Goal: Task Accomplishment & Management: Use online tool/utility

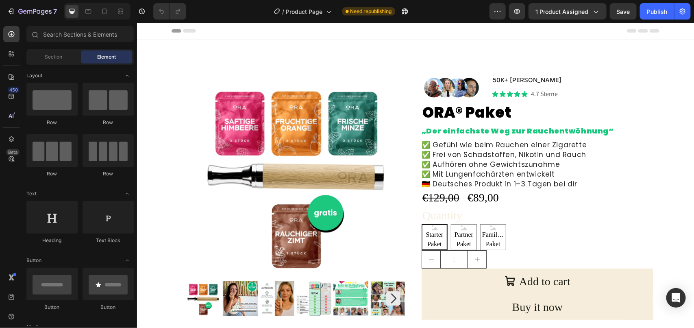
radio input "false"
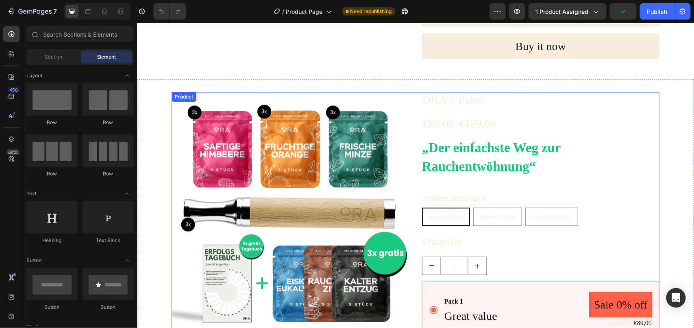
scroll to position [747, 0]
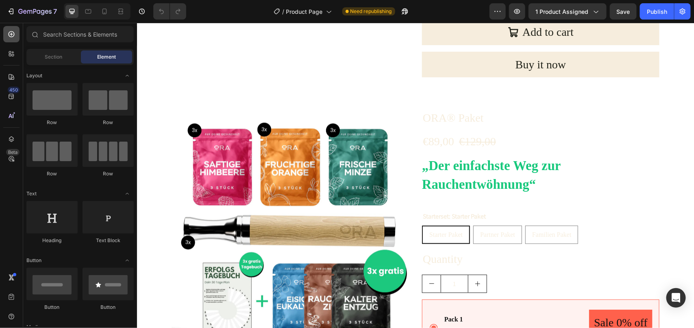
click at [11, 32] on icon at bounding box center [11, 34] width 8 height 8
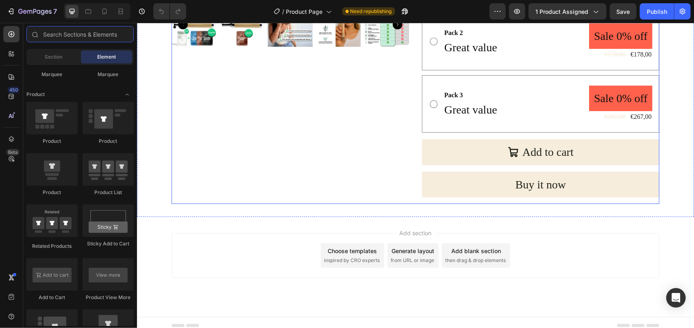
scroll to position [1102, 0]
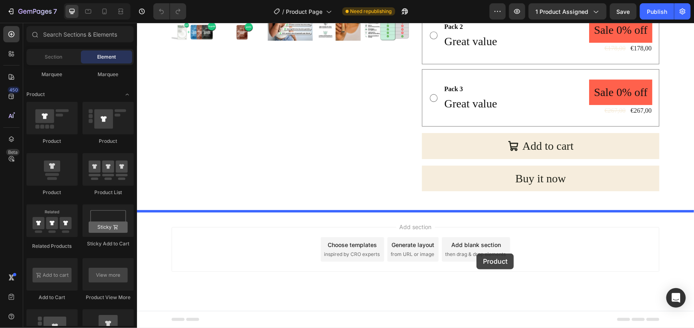
drag, startPoint x: 257, startPoint y: 164, endPoint x: 476, endPoint y: 253, distance: 236.5
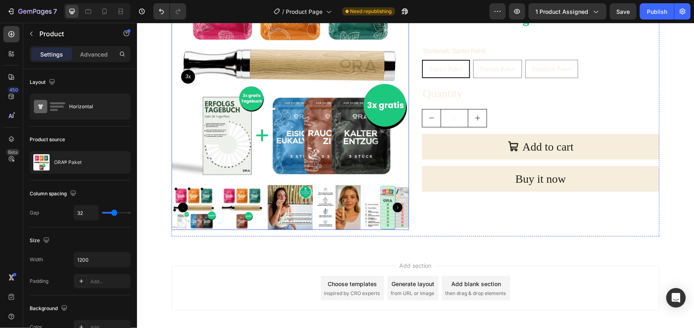
scroll to position [1319, 0]
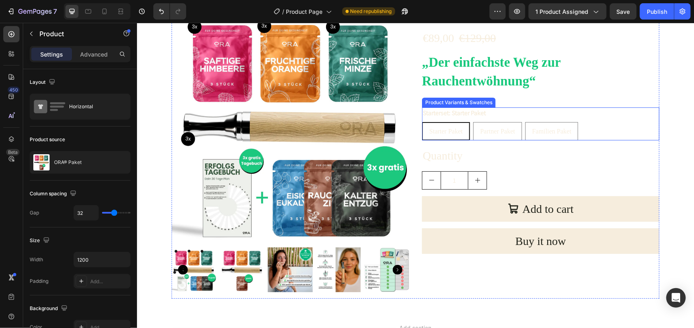
click at [438, 130] on span "Starter Paket" at bounding box center [445, 130] width 33 height 7
click at [421, 122] on input "Starter Paket Starter Paket Starter Paket" at bounding box center [421, 121] width 0 height 0
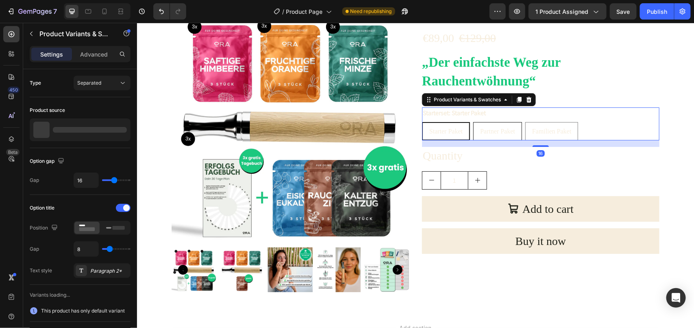
click at [483, 128] on span "Partner Paket" at bounding box center [497, 130] width 35 height 7
click at [473, 122] on input "Partner Paket Partner Paket Partner Paket" at bounding box center [472, 121] width 0 height 0
radio input "true"
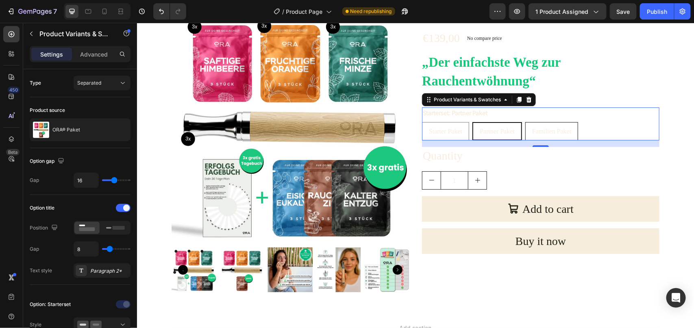
click at [545, 127] on span "Familien Paket" at bounding box center [551, 130] width 39 height 7
click at [525, 122] on input "Familien Paket Familien Paket Familien [PERSON_NAME]" at bounding box center [524, 121] width 0 height 0
radio input "true"
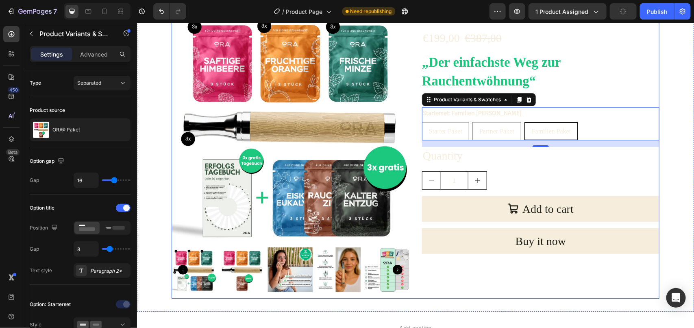
click at [413, 117] on div "Product Images ORA® Paket Product Title €199,00 Product Price Product Price €38…" at bounding box center [415, 152] width 488 height 292
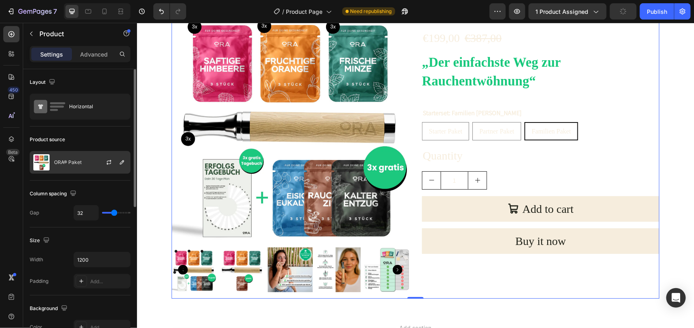
click at [93, 162] on div "ORA® Paket" at bounding box center [80, 162] width 101 height 23
click at [110, 164] on icon "button" at bounding box center [109, 162] width 7 height 7
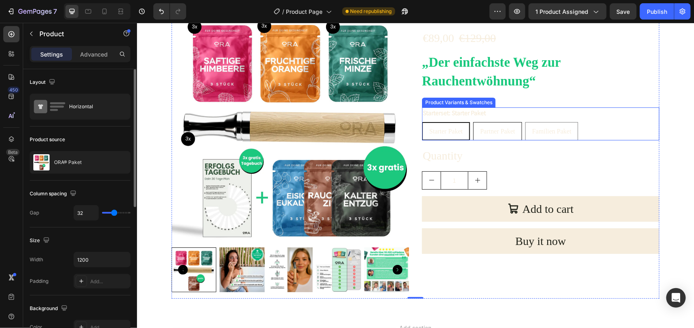
click at [488, 134] on span "Partner Paket" at bounding box center [497, 130] width 35 height 7
click at [473, 122] on input "Partner Paket Partner Paket Partner Paket" at bounding box center [472, 121] width 0 height 0
radio input "true"
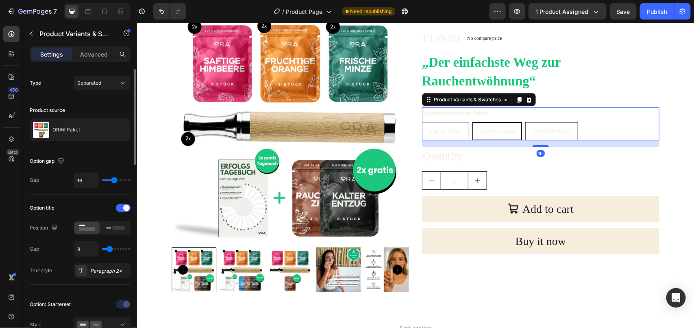
click at [541, 130] on span "Familien Paket" at bounding box center [551, 130] width 39 height 7
click at [525, 122] on input "Familien Paket Familien Paket Familien [PERSON_NAME]" at bounding box center [524, 121] width 0 height 0
radio input "true"
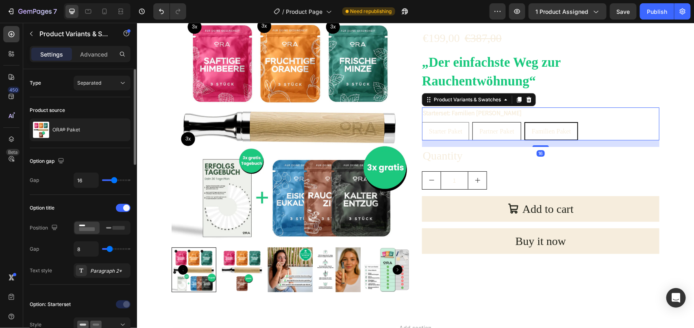
click at [492, 129] on span "Partner Paket" at bounding box center [496, 130] width 35 height 7
click at [472, 122] on input "Partner Paket Partner Paket Partner Paket" at bounding box center [471, 121] width 0 height 0
radio input "true"
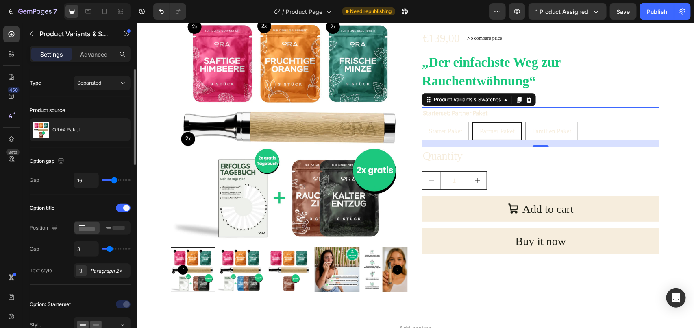
click at [441, 124] on div "Starter Paket" at bounding box center [445, 130] width 46 height 15
click at [421, 122] on input "Starter Paket Starter Paket Starter Paket" at bounding box center [421, 121] width 0 height 0
radio input "true"
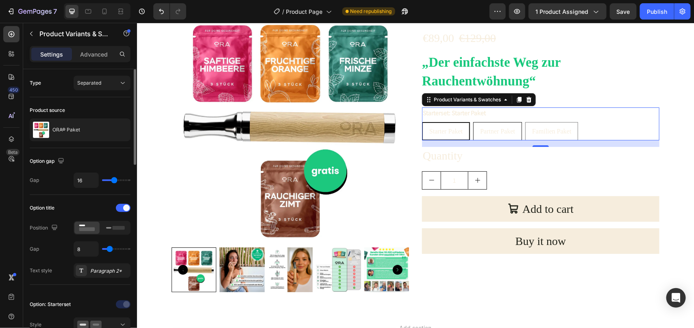
click at [475, 124] on div "Partner Paket" at bounding box center [497, 130] width 48 height 15
click at [473, 122] on input "Partner Paket Partner Paket Partner Paket" at bounding box center [472, 121] width 0 height 0
radio input "true"
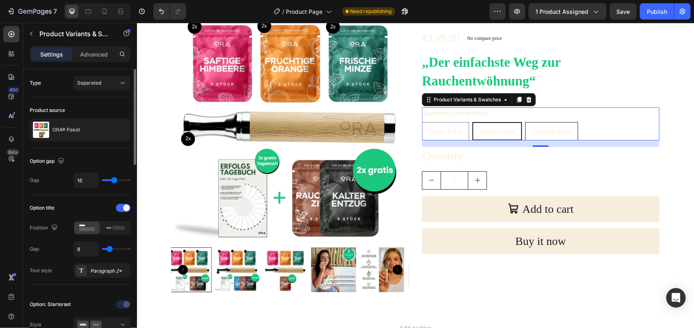
click at [536, 132] on span "Familien Paket" at bounding box center [551, 130] width 39 height 7
click at [525, 122] on input "Familien Paket Familien Paket Familien [PERSON_NAME]" at bounding box center [524, 121] width 0 height 0
radio input "true"
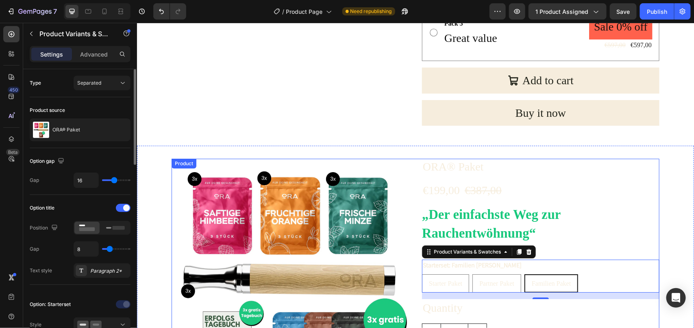
scroll to position [1166, 0]
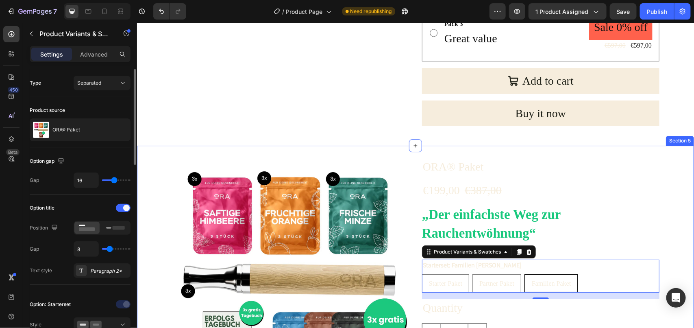
click at [639, 155] on div "Product Images ORA® Paket Product Title €199,00 Product Price Product Price €38…" at bounding box center [415, 304] width 557 height 318
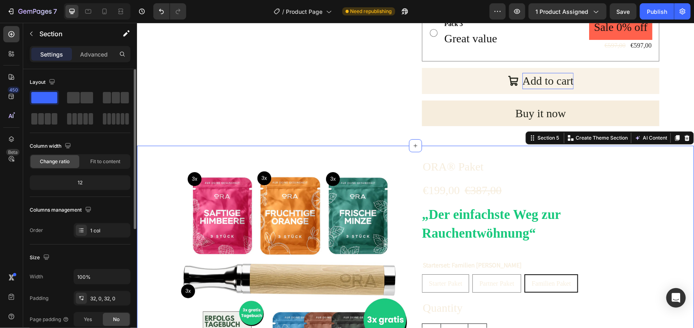
click at [683, 139] on icon at bounding box center [686, 137] width 7 height 7
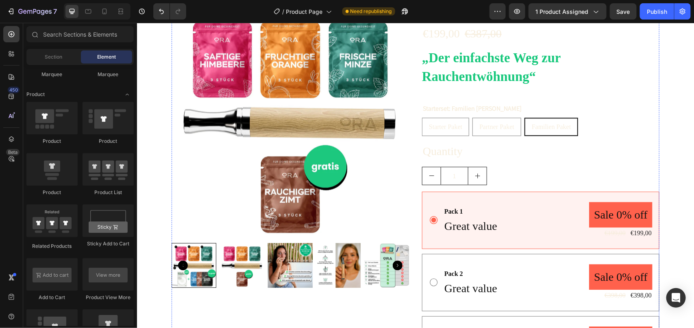
scroll to position [747, 0]
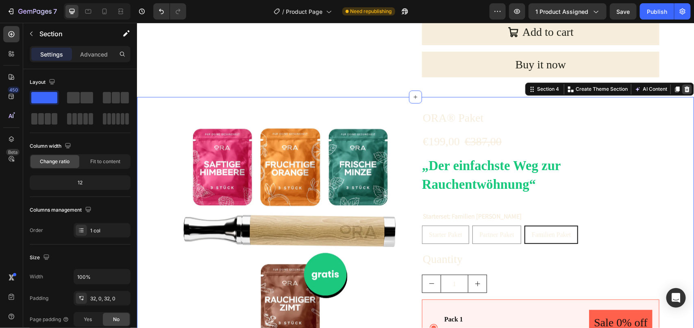
click at [684, 90] on icon at bounding box center [686, 89] width 5 height 6
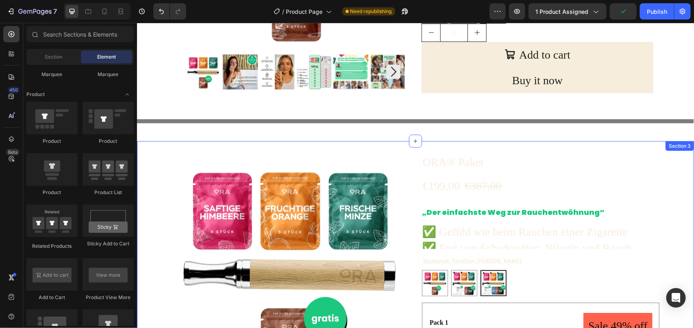
scroll to position [227, 0]
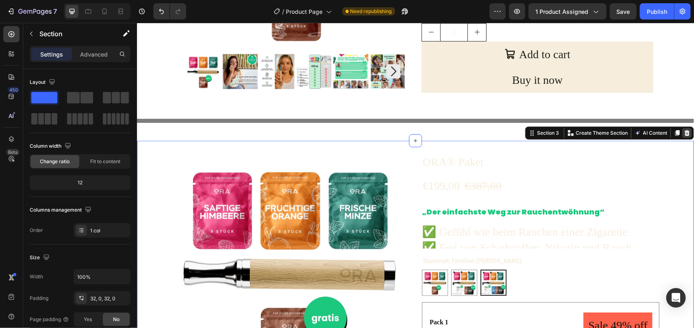
click at [684, 134] on icon at bounding box center [686, 133] width 5 height 6
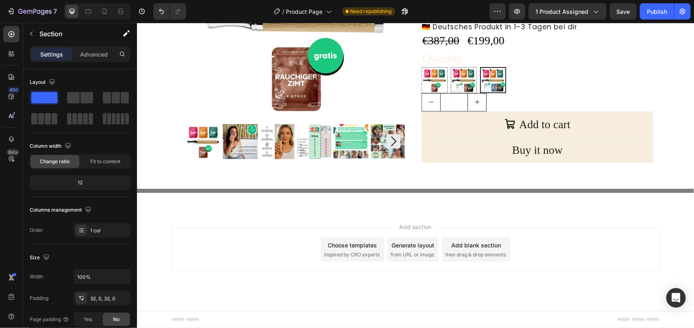
scroll to position [157, 0]
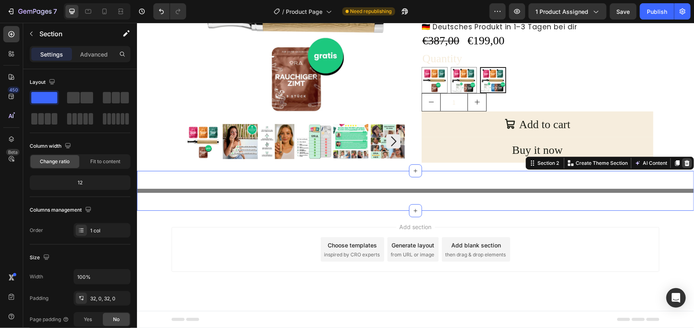
click at [684, 163] on icon at bounding box center [686, 163] width 5 height 6
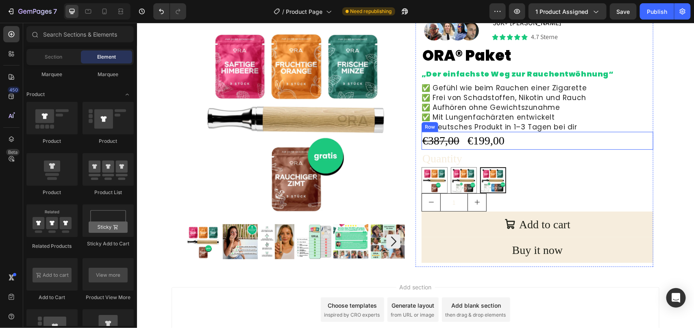
scroll to position [0, 0]
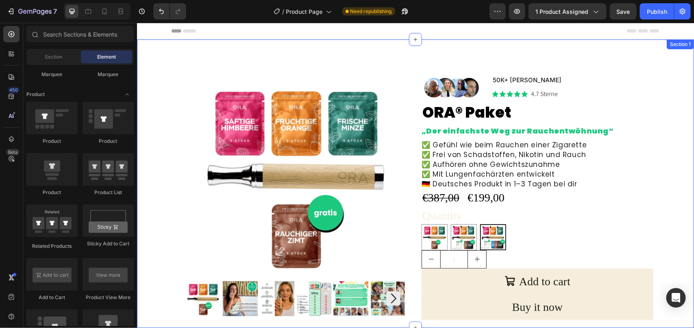
click at [571, 59] on div "Product Images Image 50K+ zufriedene Kunden Text Block Icon Icon Icon Icon Icon…" at bounding box center [415, 183] width 557 height 288
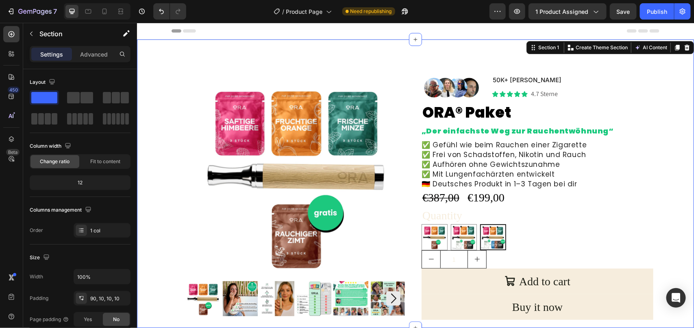
scroll to position [117, 0]
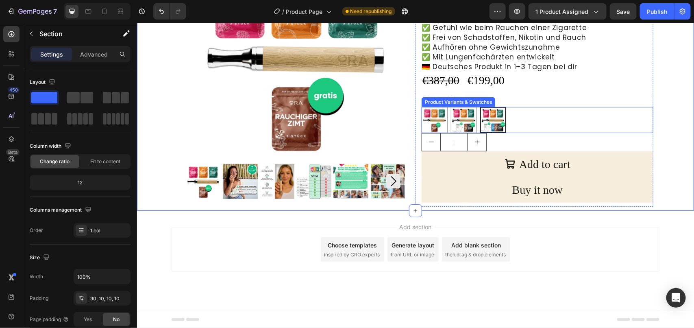
click at [517, 109] on div "Starter Paket Starter Paket Partner Paket Partner Paket Familien Paket Familien…" at bounding box center [537, 119] width 232 height 26
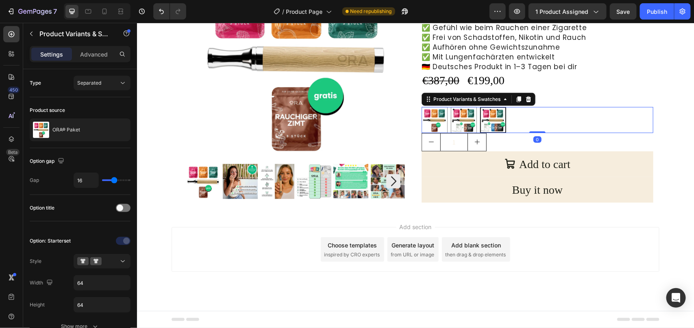
click at [515, 110] on div "Starter Paket Starter Paket Partner Paket Partner Paket Familien Paket Familien…" at bounding box center [537, 119] width 232 height 26
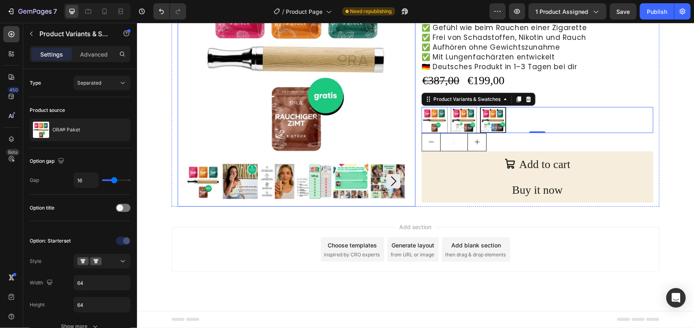
click at [280, 178] on img at bounding box center [276, 180] width 35 height 35
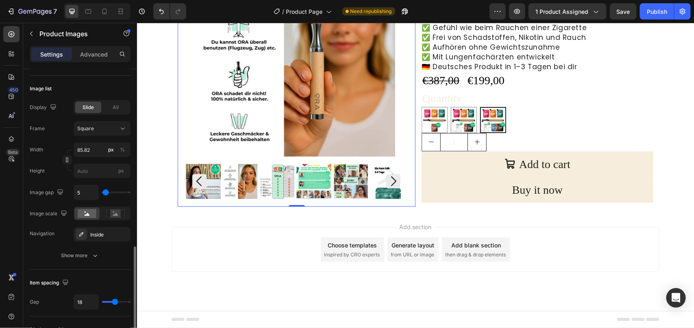
scroll to position [305, 0]
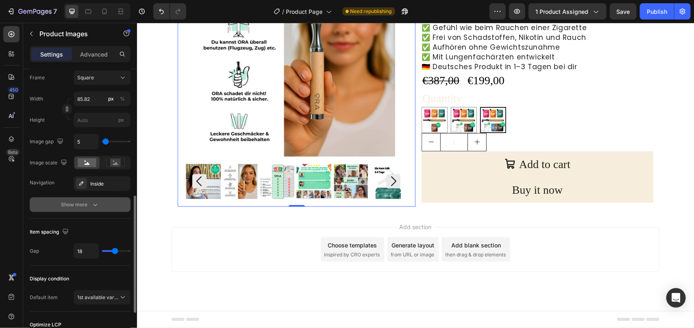
click at [88, 204] on div "Show more" at bounding box center [80, 204] width 38 height 8
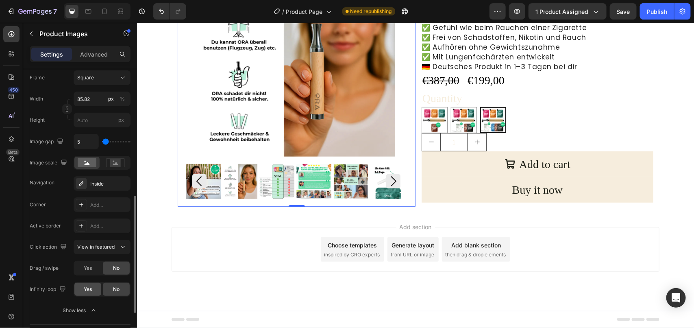
click at [92, 291] on span "Yes" at bounding box center [88, 288] width 8 height 7
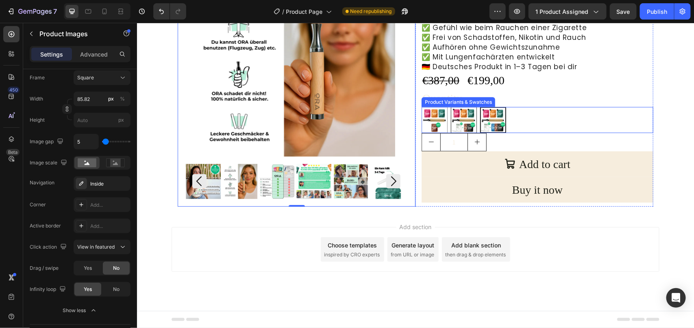
click at [462, 119] on img at bounding box center [463, 119] width 25 height 25
click at [450, 106] on input "Partner Paket Partner Paket" at bounding box center [450, 106] width 0 height 0
radio input "true"
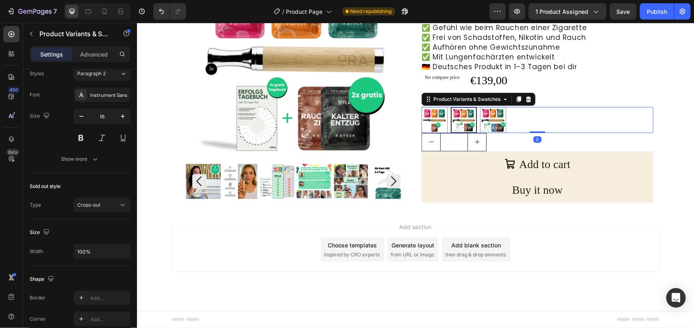
scroll to position [0, 0]
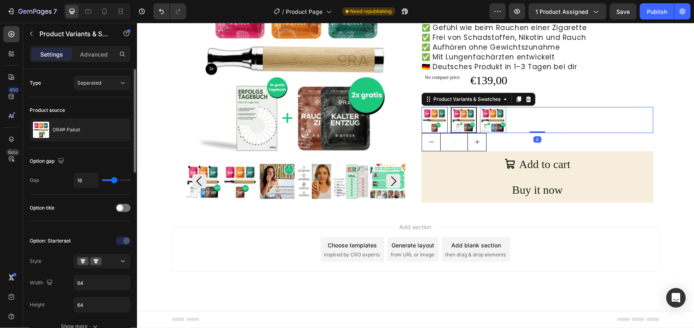
click at [437, 119] on img at bounding box center [433, 119] width 25 height 25
click at [421, 106] on input "Starter Paket Starter Paket" at bounding box center [421, 106] width 0 height 0
radio input "true"
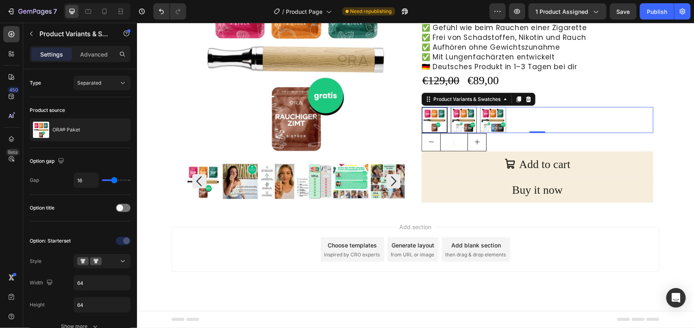
click at [460, 120] on img at bounding box center [463, 119] width 25 height 25
click at [450, 106] on input "Partner Paket Partner Paket" at bounding box center [450, 106] width 0 height 0
radio input "true"
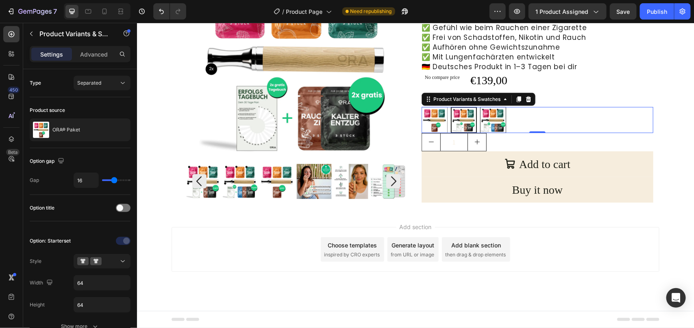
click at [489, 118] on img at bounding box center [492, 119] width 25 height 25
click at [480, 106] on input "Familien Paket Familien Paket" at bounding box center [479, 106] width 0 height 0
radio input "true"
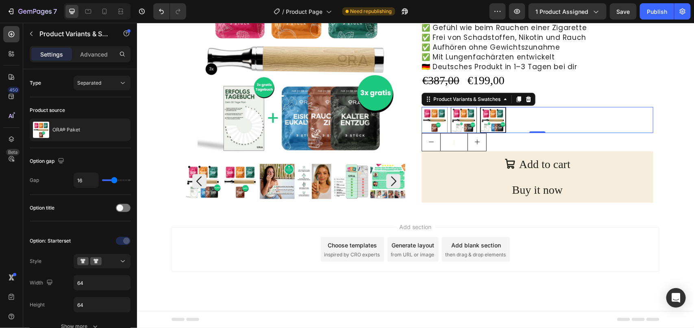
click at [451, 122] on img at bounding box center [463, 119] width 25 height 25
click at [450, 106] on input "Partner Paket Partner Paket" at bounding box center [450, 106] width 0 height 0
radio input "true"
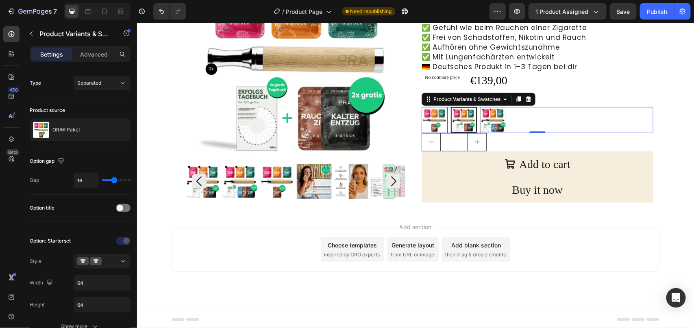
click at [430, 120] on img at bounding box center [433, 119] width 25 height 25
click at [421, 106] on input "Starter Paket Starter Paket" at bounding box center [421, 106] width 0 height 0
radio input "true"
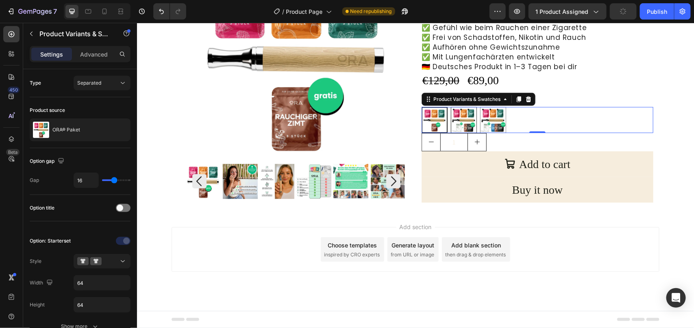
click at [455, 116] on img at bounding box center [463, 119] width 25 height 25
click at [450, 106] on input "Partner Paket Partner Paket" at bounding box center [450, 106] width 0 height 0
radio input "true"
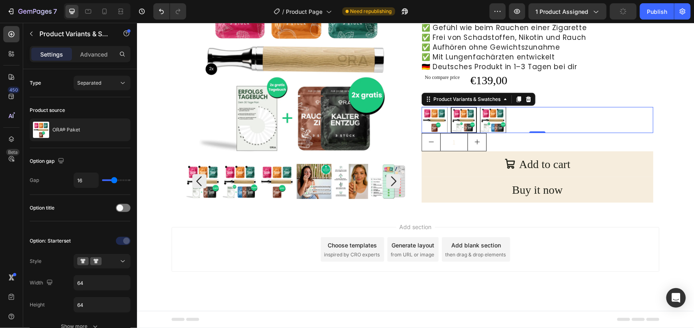
click at [487, 115] on img at bounding box center [492, 119] width 25 height 25
click at [480, 106] on input "Familien Paket Familien Paket" at bounding box center [479, 106] width 0 height 0
radio input "true"
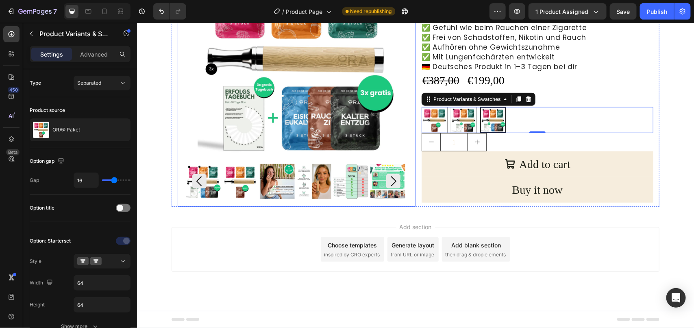
click at [299, 85] on img at bounding box center [295, 58] width 219 height 198
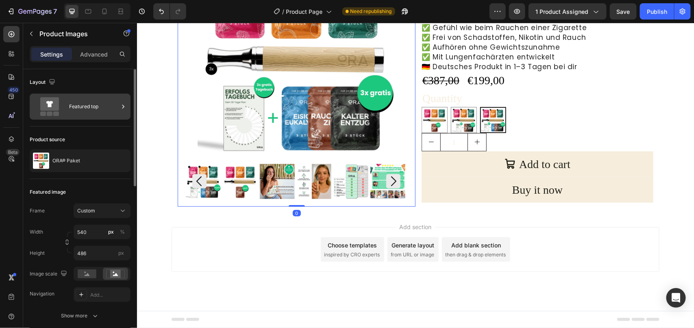
click at [111, 106] on div "Featured top" at bounding box center [94, 106] width 50 height 19
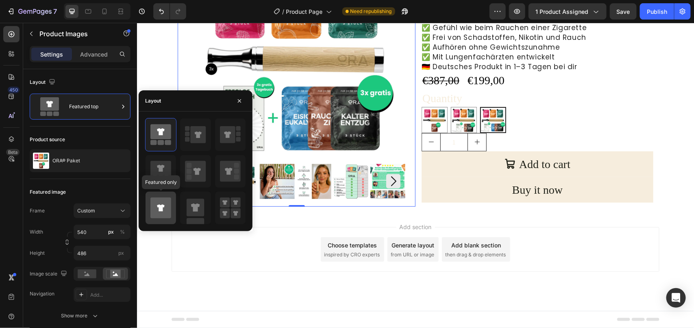
click at [160, 213] on icon at bounding box center [160, 208] width 21 height 21
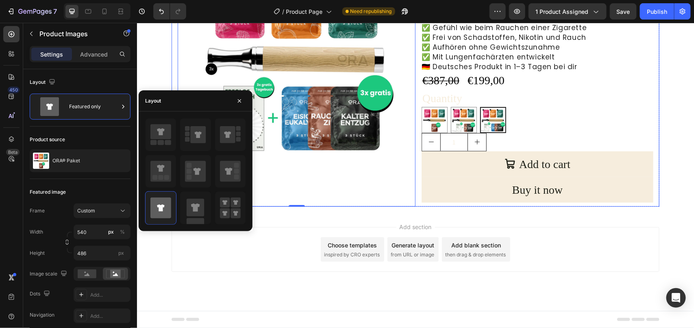
click at [291, 171] on div "Product Images 0" at bounding box center [296, 83] width 238 height 248
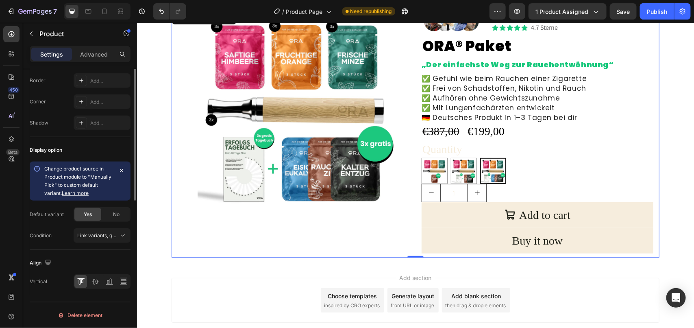
scroll to position [192, 0]
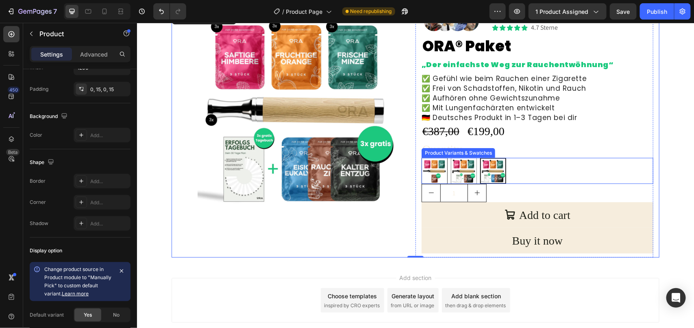
click at [427, 166] on img at bounding box center [433, 170] width 25 height 25
click at [421, 157] on input "Starter Paket Starter Paket" at bounding box center [421, 157] width 0 height 0
radio input "true"
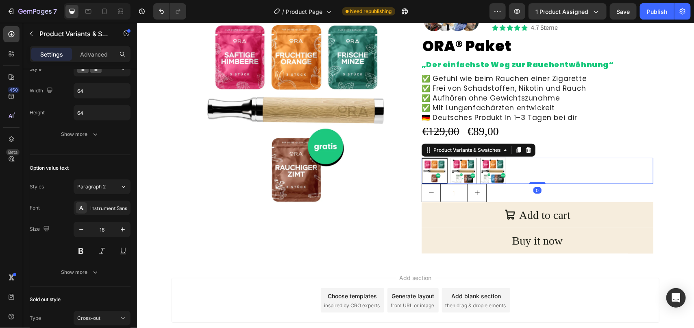
scroll to position [0, 0]
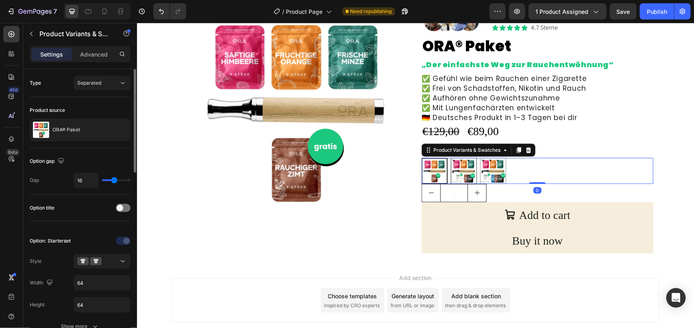
click at [453, 168] on img at bounding box center [463, 170] width 25 height 25
click at [450, 157] on input "Partner Paket Partner Paket" at bounding box center [450, 157] width 0 height 0
radio input "true"
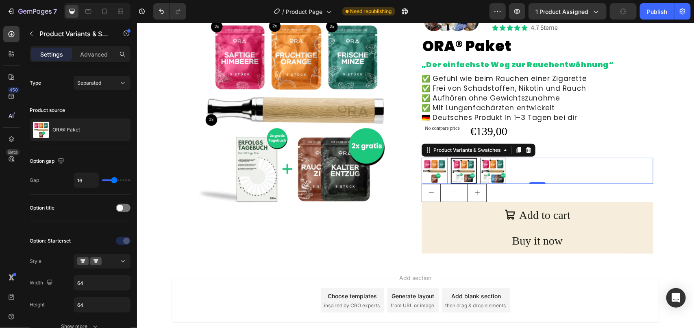
click at [480, 167] on img at bounding box center [492, 170] width 25 height 25
click at [479, 157] on input "Familien Paket Familien Paket" at bounding box center [479, 157] width 0 height 0
radio input "true"
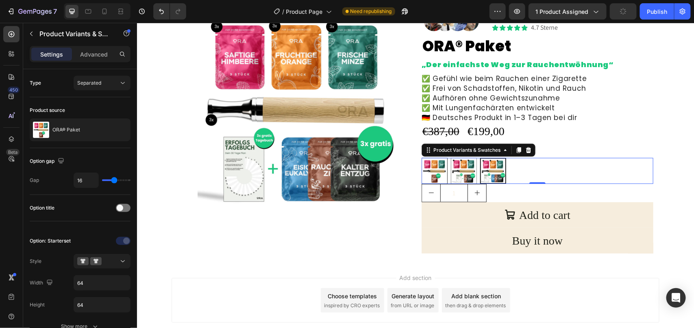
drag, startPoint x: 461, startPoint y: 169, endPoint x: 437, endPoint y: 172, distance: 24.1
click at [460, 169] on img at bounding box center [463, 170] width 25 height 25
click at [450, 157] on input "Partner Paket Partner Paket" at bounding box center [450, 157] width 0 height 0
radio input "true"
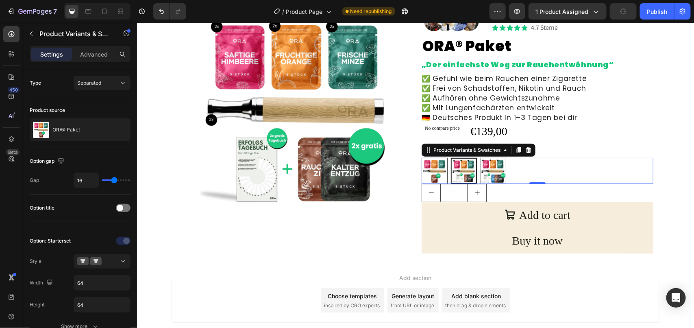
click at [427, 172] on img at bounding box center [433, 170] width 25 height 25
click at [421, 157] on input "Starter Paket Starter Paket" at bounding box center [421, 157] width 0 height 0
radio input "true"
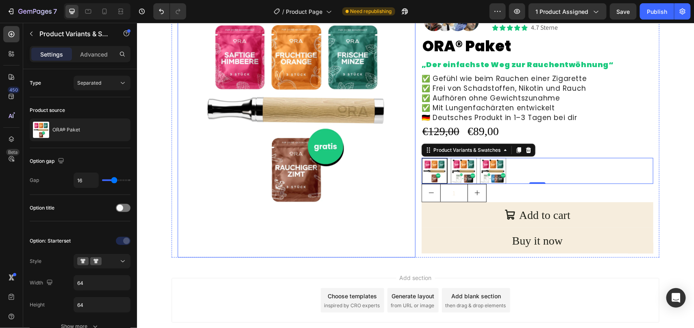
click at [295, 75] on img at bounding box center [295, 108] width 219 height 198
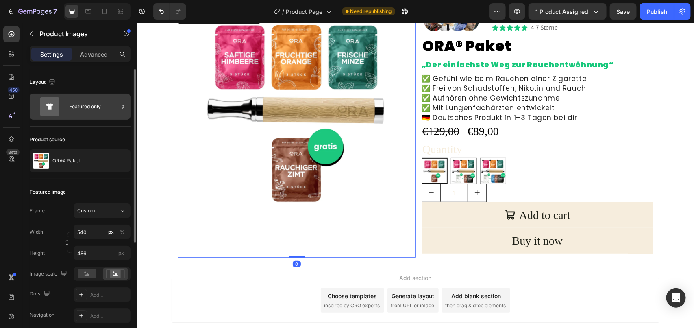
click at [84, 109] on div "Featured only" at bounding box center [94, 106] width 50 height 19
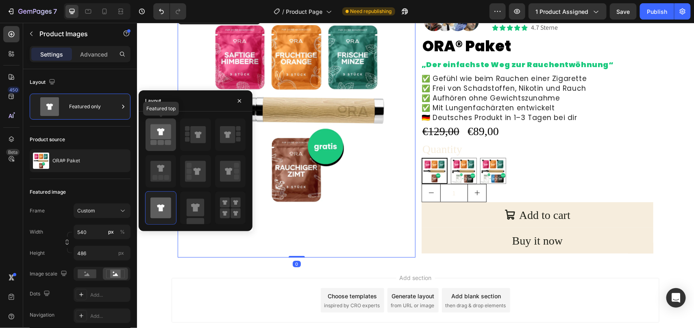
click at [169, 141] on rect at bounding box center [168, 142] width 7 height 5
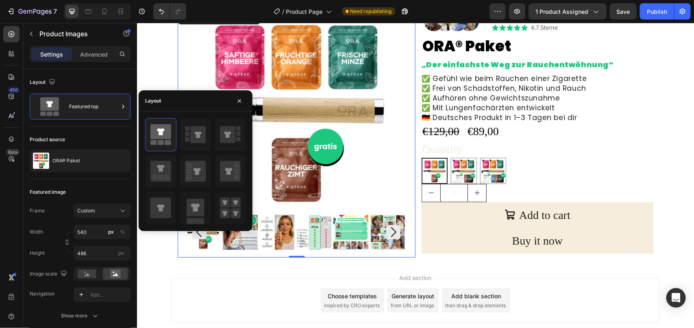
click at [252, 282] on div "Add section Choose templates inspired by CRO experts Generate layout from URL o…" at bounding box center [415, 299] width 488 height 45
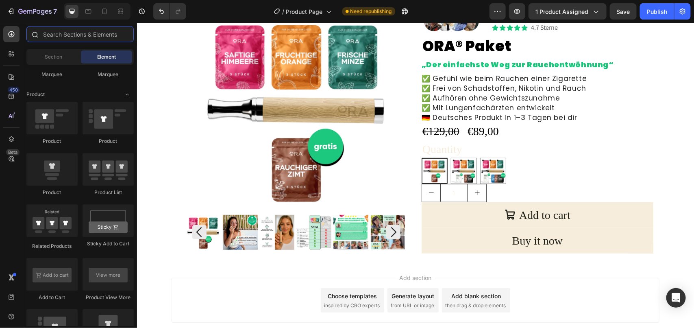
click at [76, 33] on input "text" at bounding box center [79, 34] width 107 height 16
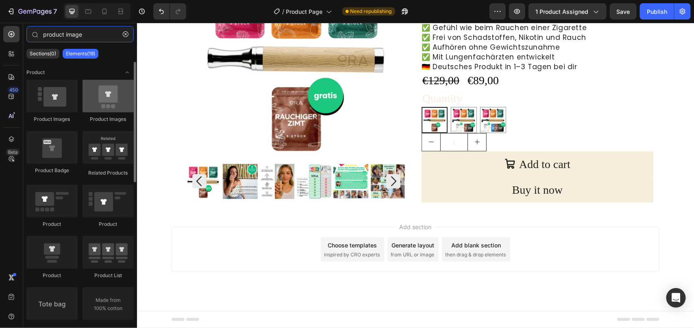
type input "product image"
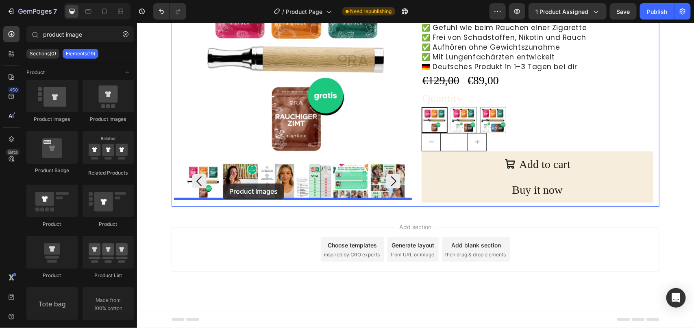
drag, startPoint x: 241, startPoint y: 125, endPoint x: 222, endPoint y: 183, distance: 60.8
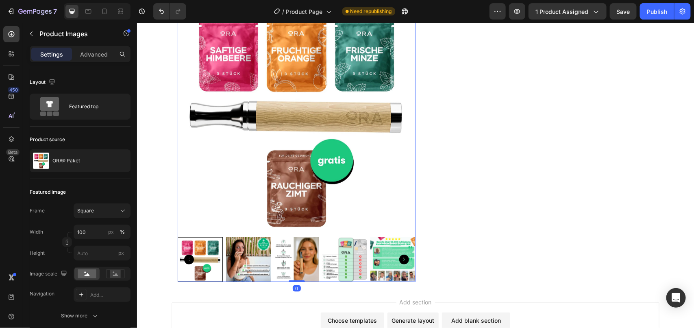
scroll to position [320, 0]
click at [291, 124] on img at bounding box center [296, 114] width 238 height 238
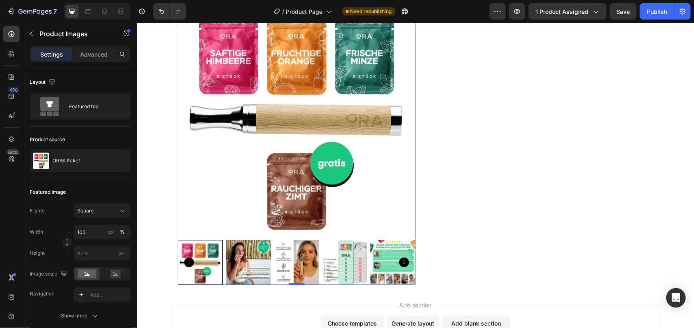
scroll to position [371, 0]
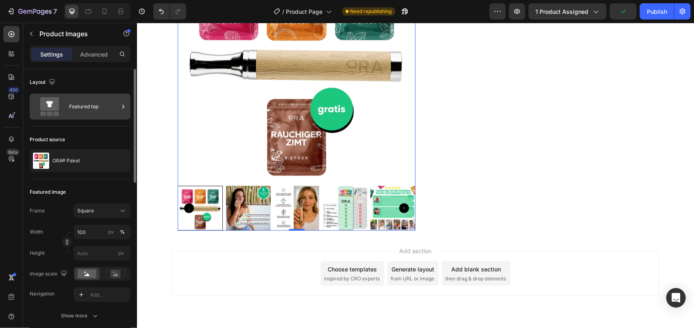
click at [96, 110] on div "Featured top" at bounding box center [94, 106] width 50 height 19
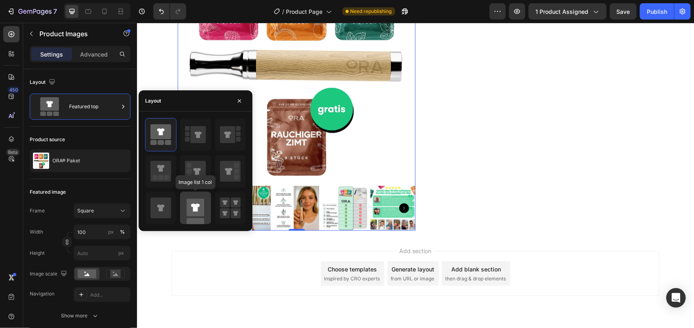
click at [196, 216] on rect at bounding box center [195, 207] width 17 height 17
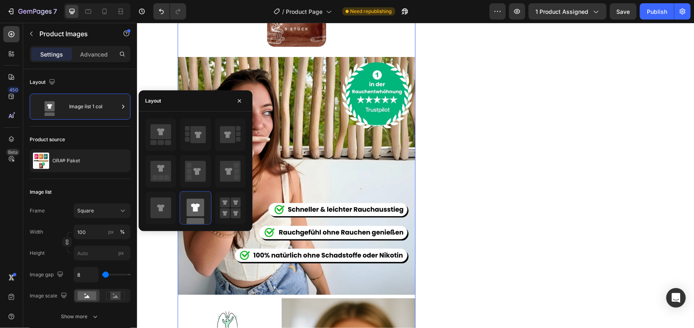
scroll to position [473, 0]
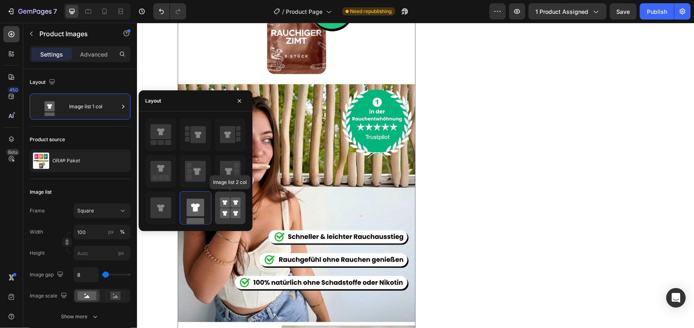
click at [224, 209] on rect at bounding box center [225, 213] width 10 height 10
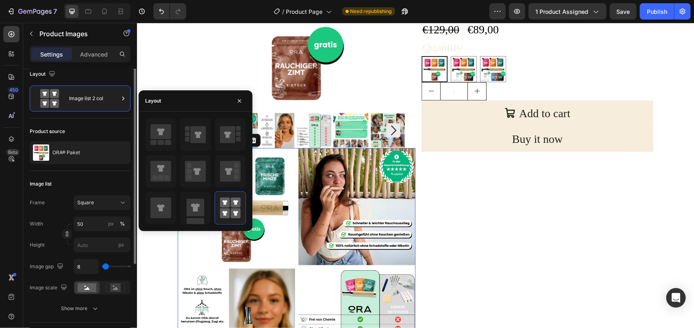
scroll to position [0, 0]
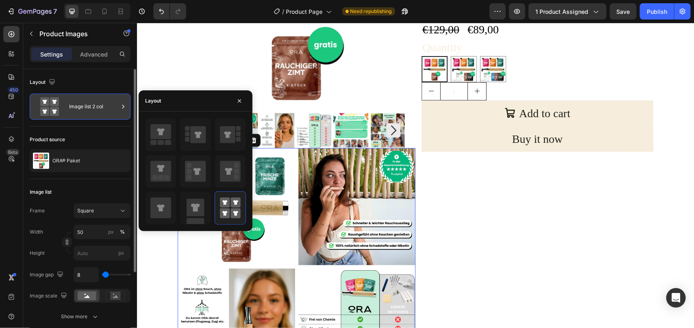
click at [98, 109] on div "Image list 2 col" at bounding box center [94, 106] width 50 height 19
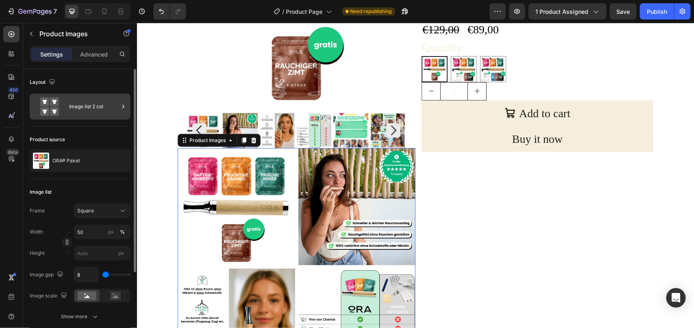
click at [98, 109] on div "Image list 2 col" at bounding box center [94, 106] width 50 height 19
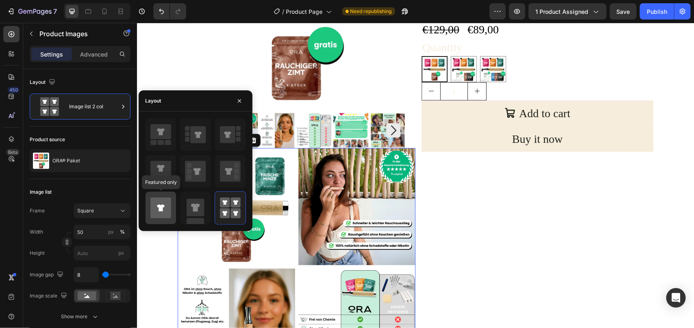
click at [166, 210] on icon at bounding box center [160, 208] width 21 height 21
type input "100"
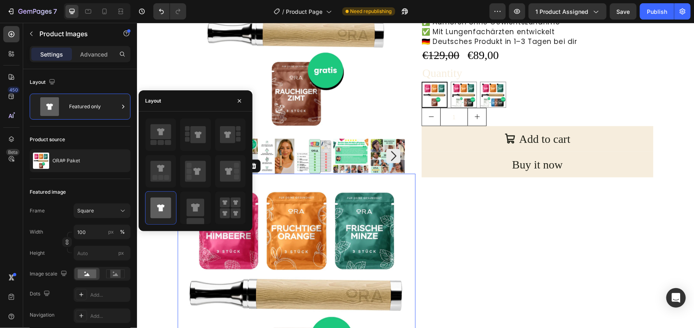
scroll to position [117, 0]
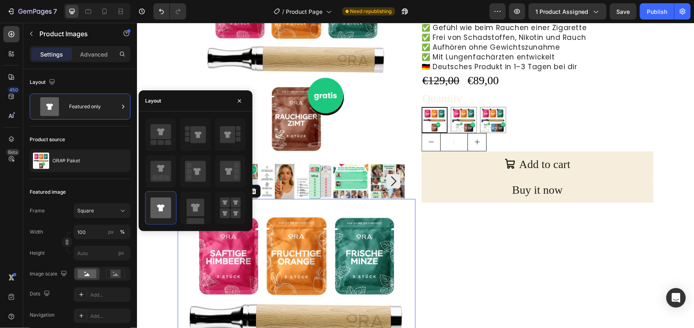
click at [306, 210] on img at bounding box center [296, 317] width 238 height 238
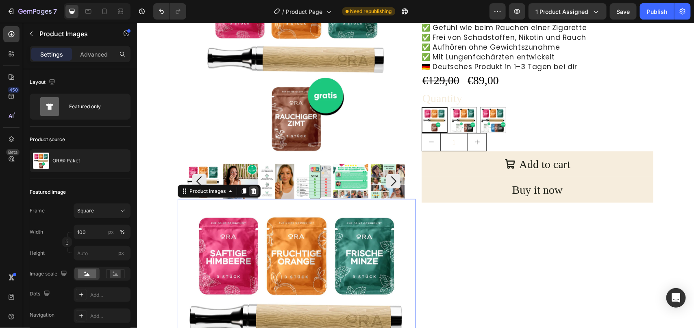
click at [251, 191] on icon at bounding box center [253, 191] width 5 height 6
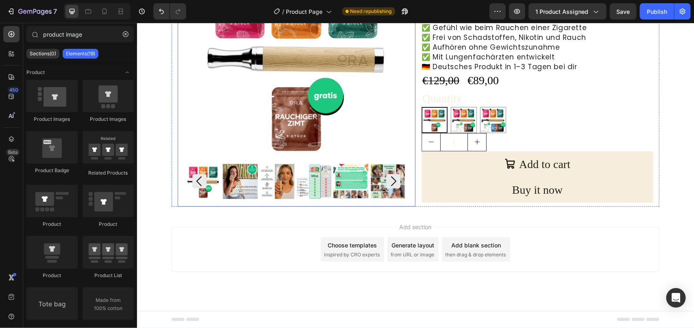
click at [210, 183] on img at bounding box center [202, 180] width 35 height 35
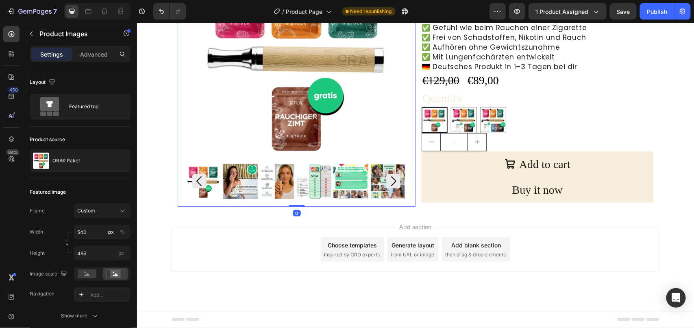
drag, startPoint x: 239, startPoint y: 185, endPoint x: 244, endPoint y: 185, distance: 4.9
click at [240, 185] on img at bounding box center [239, 180] width 35 height 35
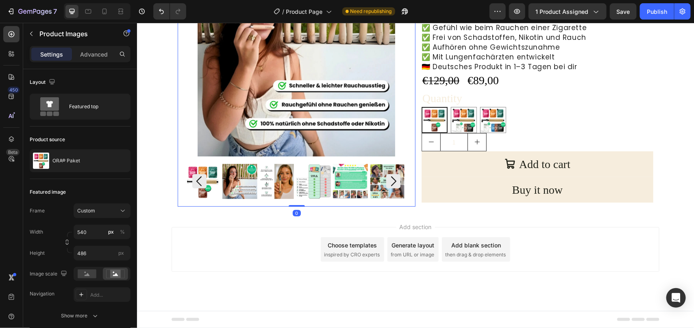
click at [274, 183] on img at bounding box center [275, 180] width 35 height 35
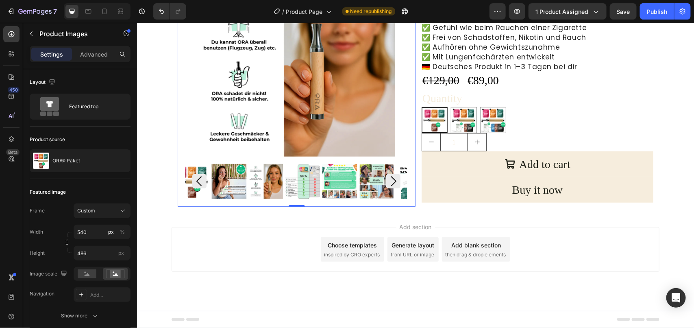
click at [328, 177] on img at bounding box center [339, 180] width 35 height 35
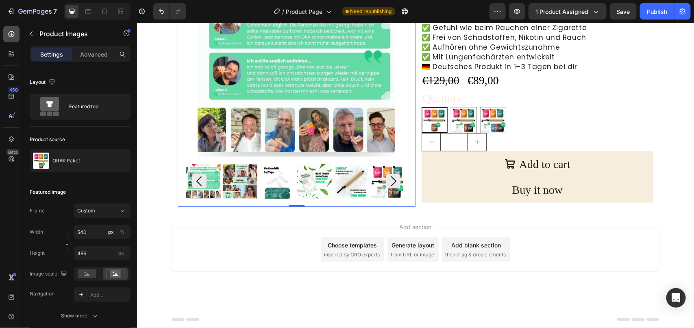
click at [15, 32] on div at bounding box center [11, 34] width 16 height 16
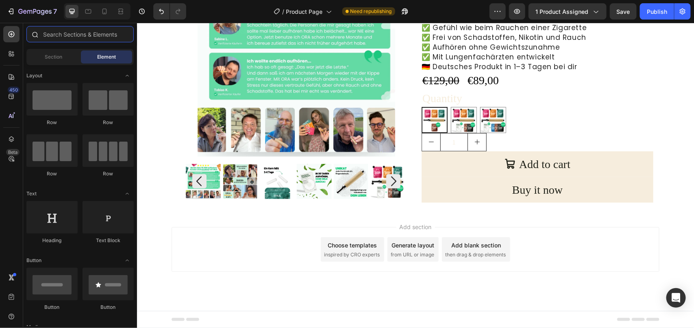
click at [75, 33] on input "text" at bounding box center [79, 34] width 107 height 16
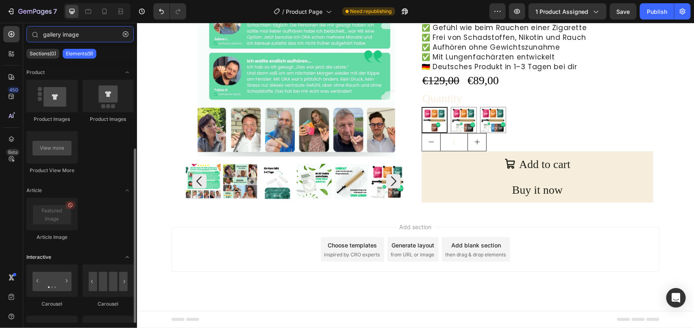
scroll to position [51, 0]
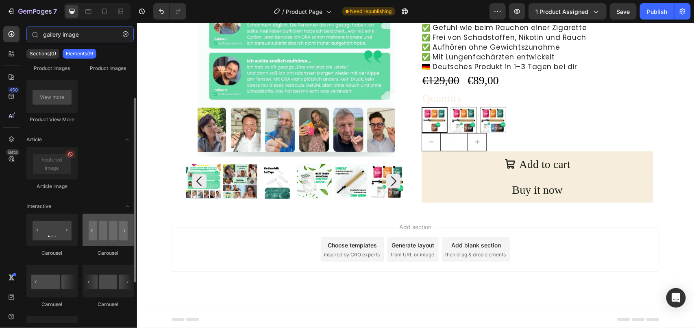
type input "gallery image"
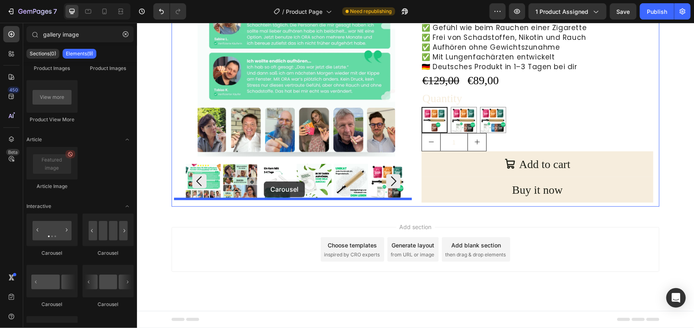
drag, startPoint x: 252, startPoint y: 266, endPoint x: 263, endPoint y: 181, distance: 86.2
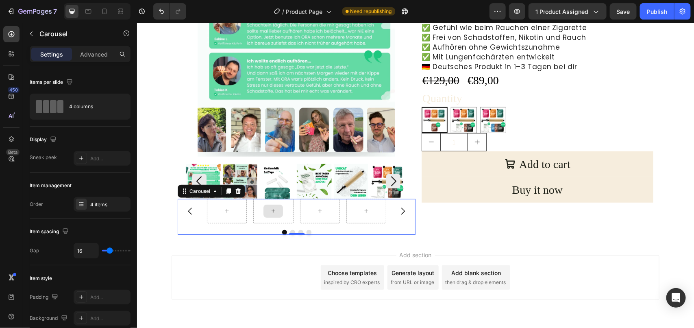
click at [258, 219] on div at bounding box center [273, 210] width 40 height 24
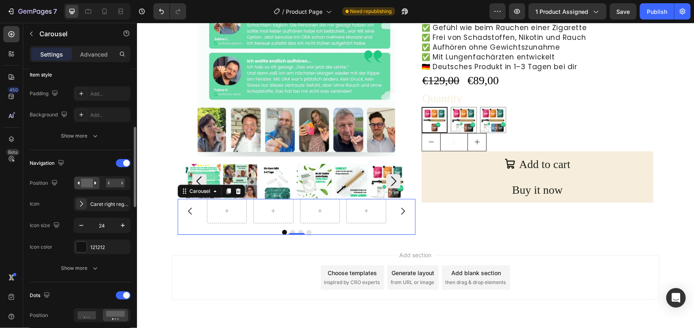
scroll to position [254, 0]
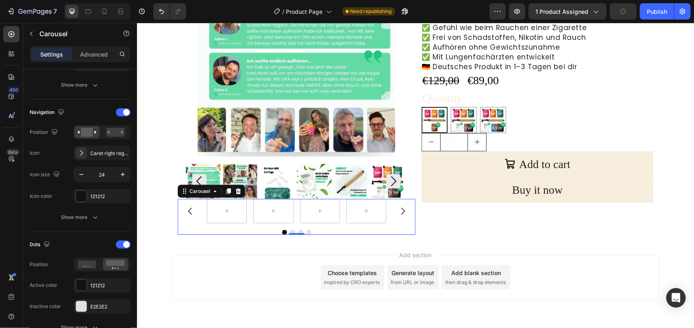
click at [188, 209] on icon "Carousel Back Arrow" at bounding box center [190, 210] width 4 height 7
click at [185, 227] on div "Carousel 0" at bounding box center [296, 216] width 238 height 36
click at [183, 222] on div "Carousel 0" at bounding box center [296, 216] width 238 height 36
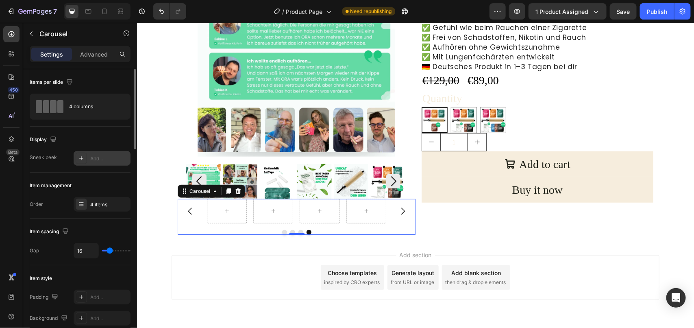
click at [101, 155] on div "Add..." at bounding box center [109, 158] width 38 height 7
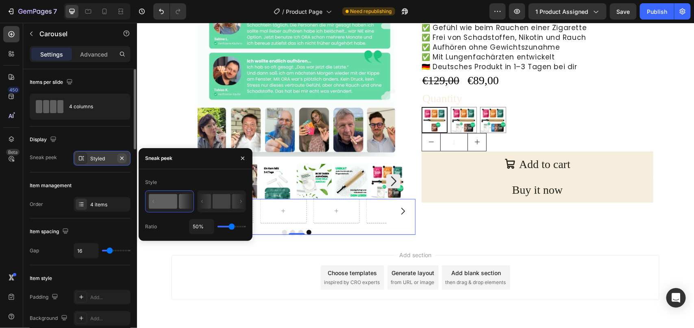
click at [123, 155] on icon "button" at bounding box center [122, 158] width 7 height 7
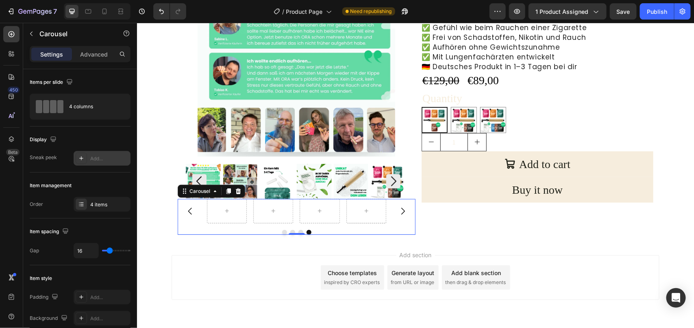
click at [198, 229] on div at bounding box center [296, 231] width 238 height 5
click at [192, 229] on div at bounding box center [296, 231] width 238 height 5
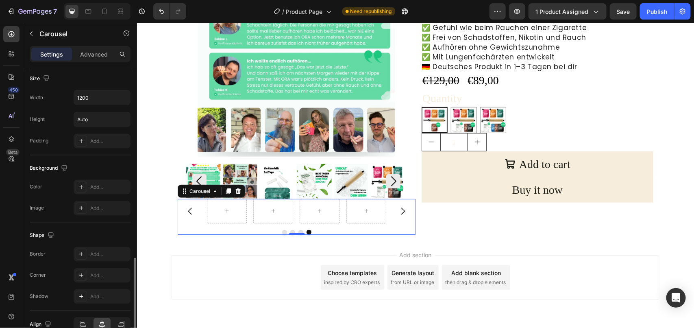
scroll to position [406, 0]
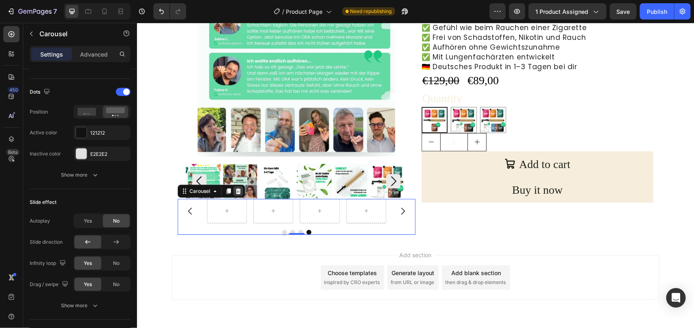
click at [236, 191] on icon at bounding box center [238, 190] width 7 height 7
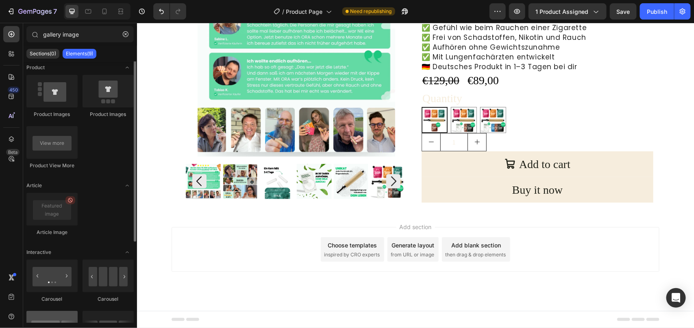
scroll to position [0, 0]
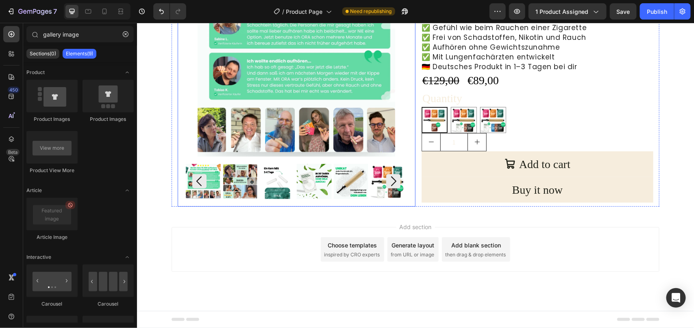
click at [372, 180] on img at bounding box center [387, 180] width 35 height 35
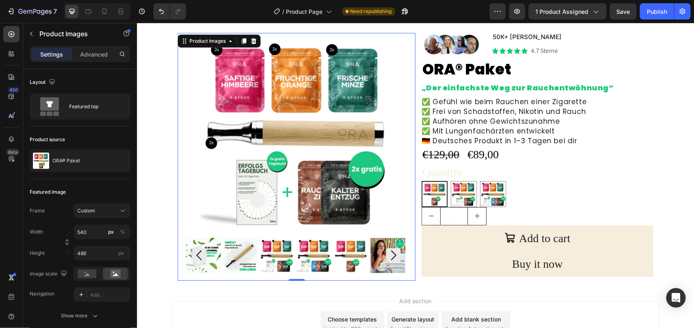
scroll to position [102, 0]
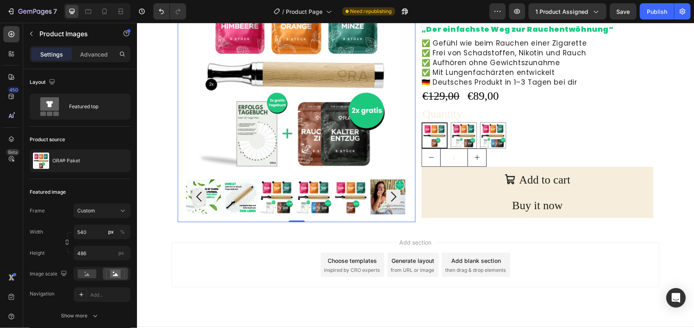
click at [238, 185] on img at bounding box center [239, 196] width 35 height 35
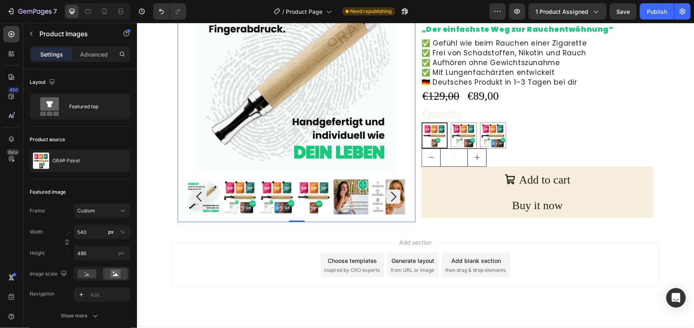
click at [238, 185] on img at bounding box center [239, 196] width 35 height 35
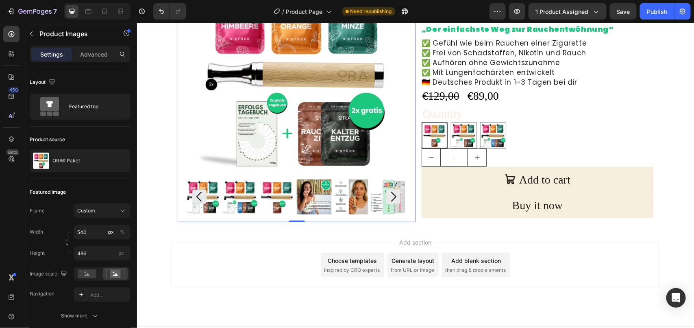
click at [240, 185] on img at bounding box center [239, 196] width 35 height 35
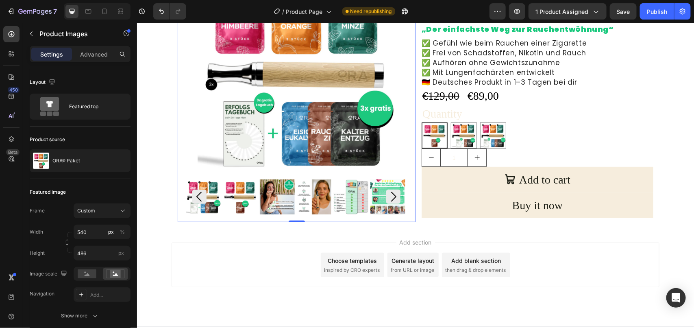
click at [265, 189] on img at bounding box center [276, 196] width 35 height 35
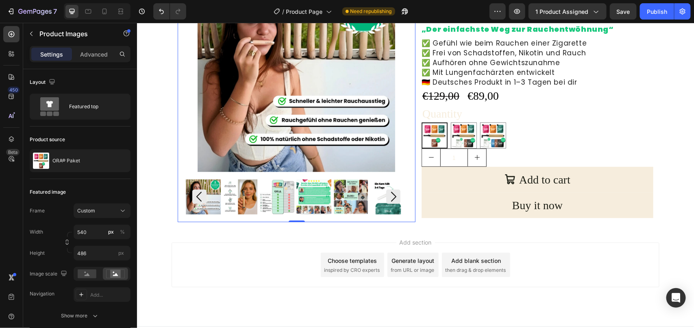
click at [312, 191] on img at bounding box center [313, 196] width 35 height 35
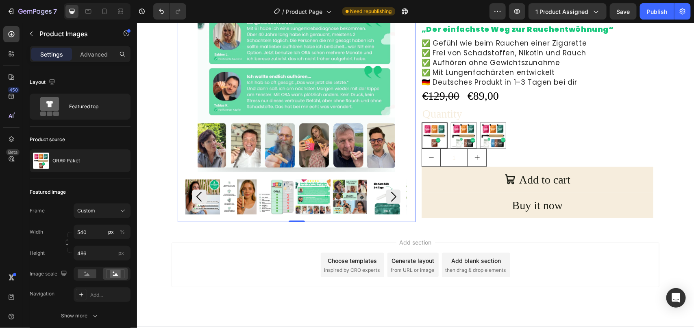
click at [340, 191] on img at bounding box center [349, 196] width 35 height 35
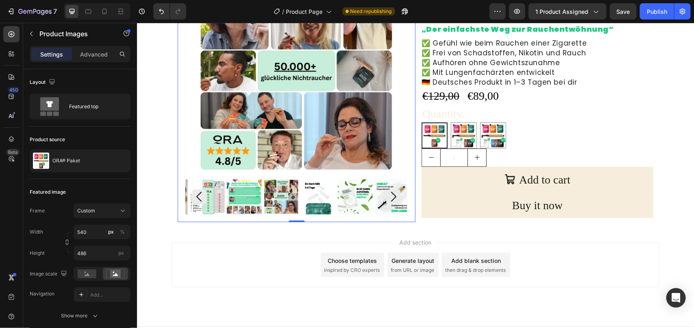
click at [340, 191] on div at bounding box center [295, 196] width 221 height 35
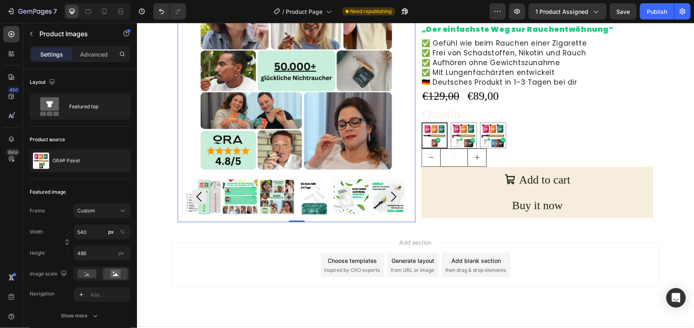
click at [391, 199] on icon "Carousel Next Arrow" at bounding box center [393, 196] width 14 height 14
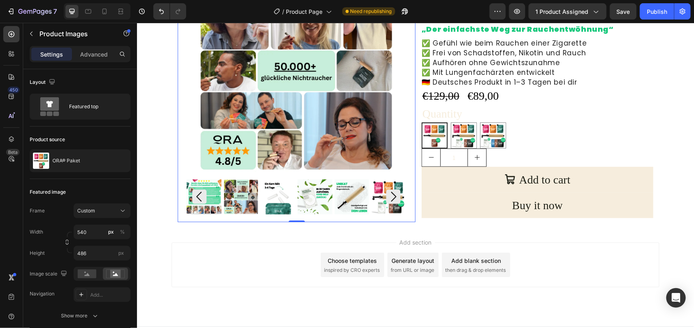
click at [391, 199] on icon "Carousel Next Arrow" at bounding box center [393, 196] width 14 height 14
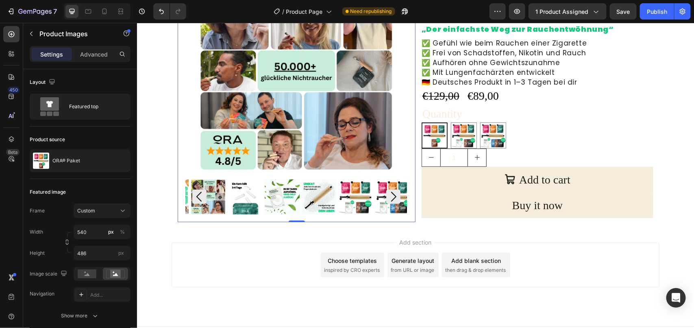
click at [391, 199] on icon "Carousel Next Arrow" at bounding box center [393, 196] width 14 height 14
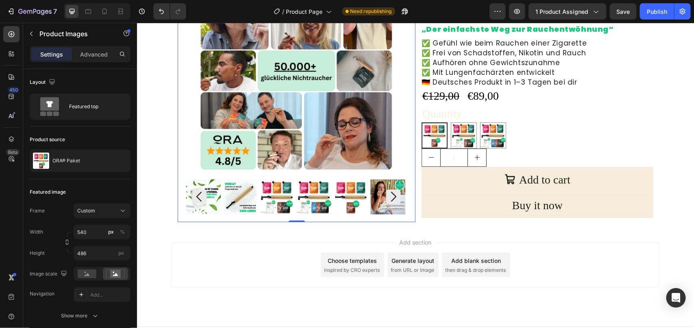
drag, startPoint x: 649, startPoint y: 11, endPoint x: 640, endPoint y: 3, distance: 12.1
click at [649, 11] on div "Publish" at bounding box center [657, 11] width 20 height 9
click at [11, 33] on icon at bounding box center [11, 34] width 8 height 8
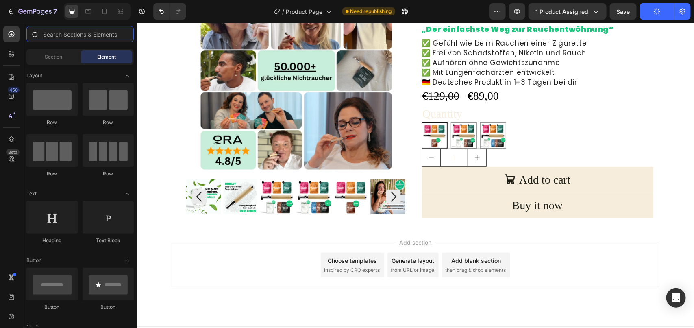
click at [77, 37] on input "text" at bounding box center [79, 34] width 107 height 16
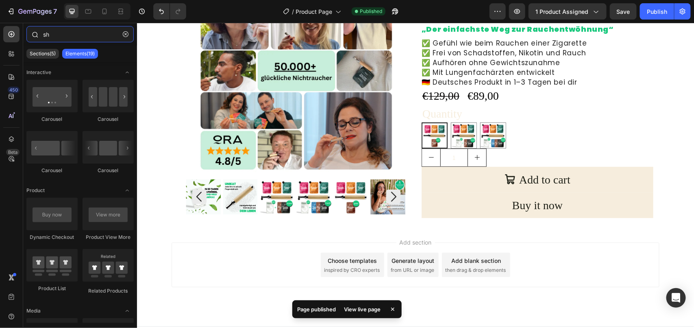
type input "s"
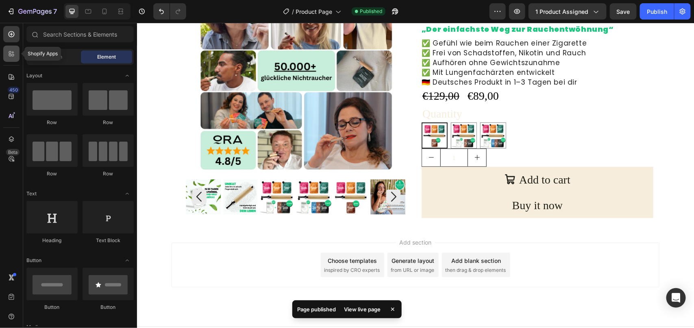
click at [7, 52] on icon at bounding box center [11, 54] width 8 height 8
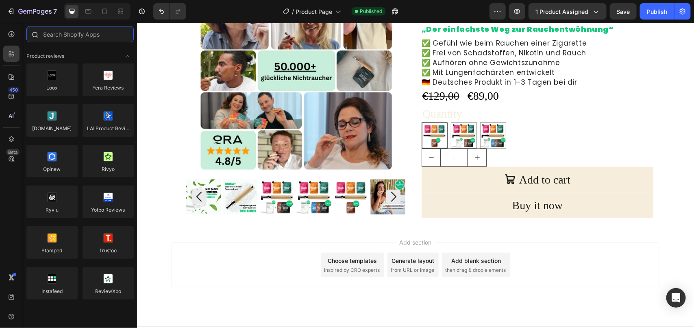
click at [62, 36] on input "text" at bounding box center [79, 34] width 107 height 16
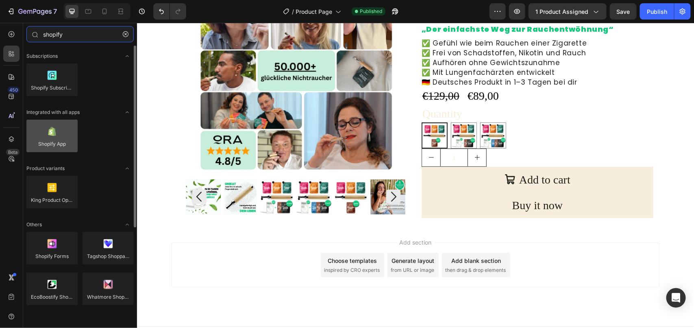
type input "shopify"
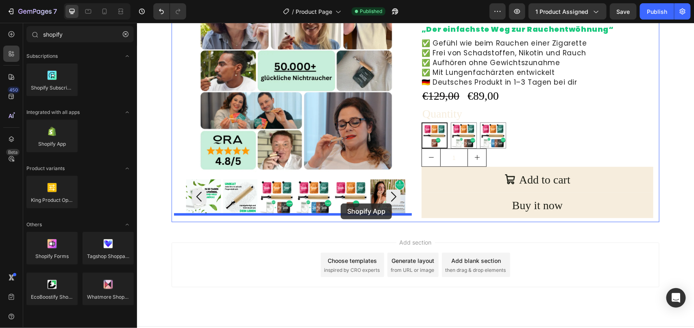
drag, startPoint x: 194, startPoint y: 167, endPoint x: 340, endPoint y: 203, distance: 150.7
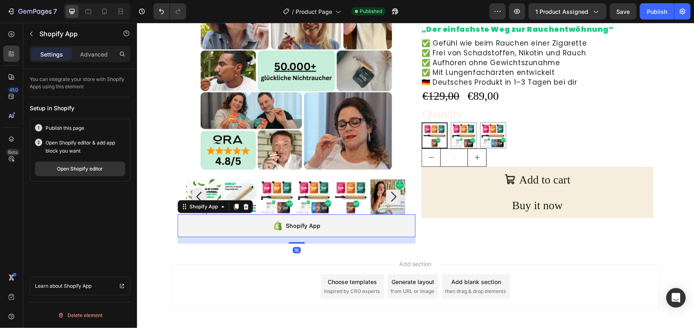
click at [340, 226] on div "Shopify App" at bounding box center [296, 225] width 238 height 23
click at [658, 16] on button "Publish" at bounding box center [657, 11] width 34 height 16
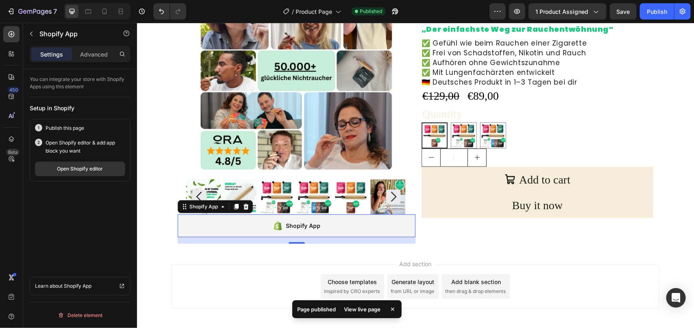
click at [194, 229] on div "Shopify App" at bounding box center [296, 225] width 238 height 23
click at [88, 171] on div "Open Shopify editor" at bounding box center [80, 168] width 46 height 7
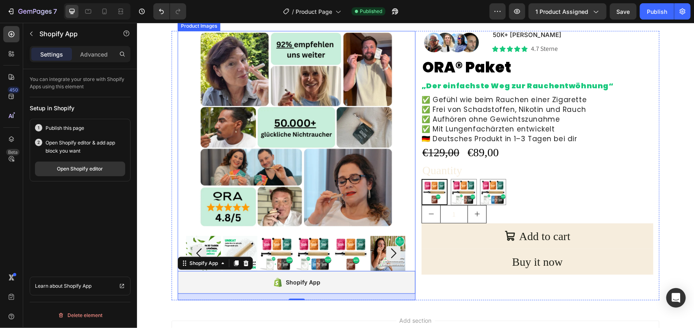
scroll to position [0, 0]
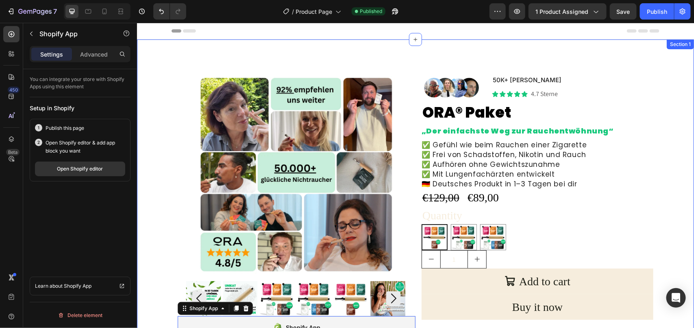
drag, startPoint x: 567, startPoint y: 59, endPoint x: 301, endPoint y: 31, distance: 267.7
click at [567, 59] on div "Product Images Shopify App Shopify App 16 Image 50K+ zufriedene Kunden Text Blo…" at bounding box center [415, 194] width 557 height 310
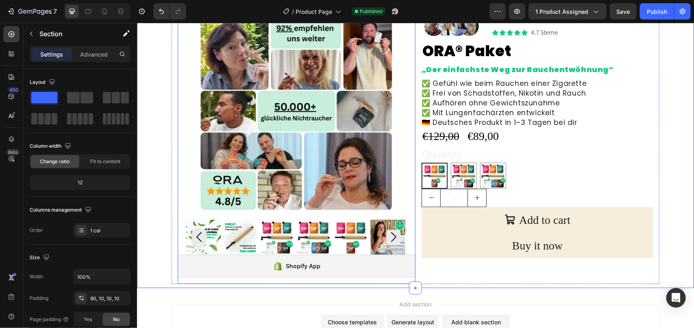
scroll to position [139, 0]
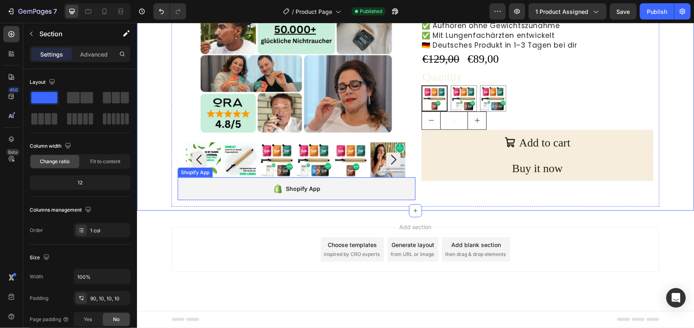
click at [313, 184] on div "Shopify App" at bounding box center [303, 188] width 35 height 10
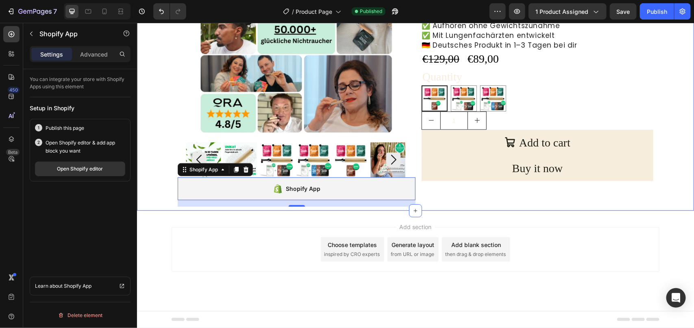
click at [148, 103] on div "Product Images Shopify App Shopify App 16 Image 50K+ zufriedene Kunden Text Blo…" at bounding box center [415, 71] width 549 height 269
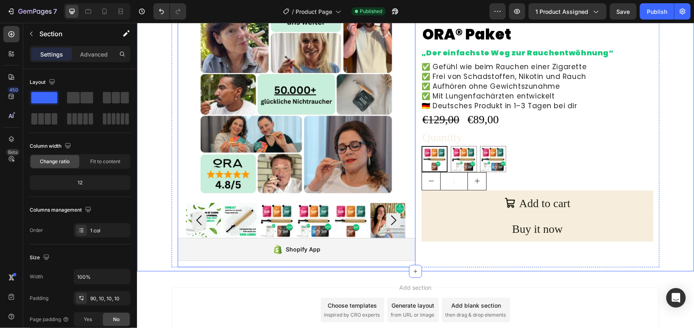
scroll to position [0, 0]
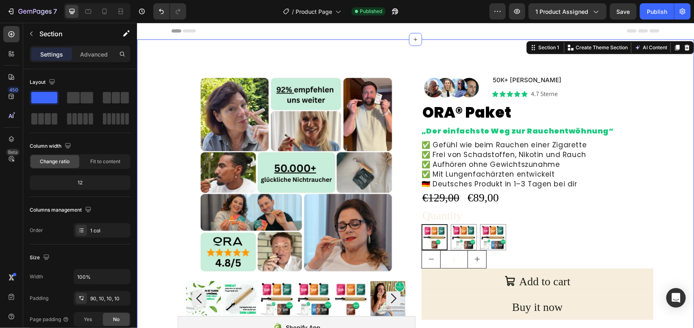
click at [281, 56] on div "Product Images Shopify App Shopify App Image 50K+ zufriedene Kunden Text Block …" at bounding box center [415, 194] width 557 height 310
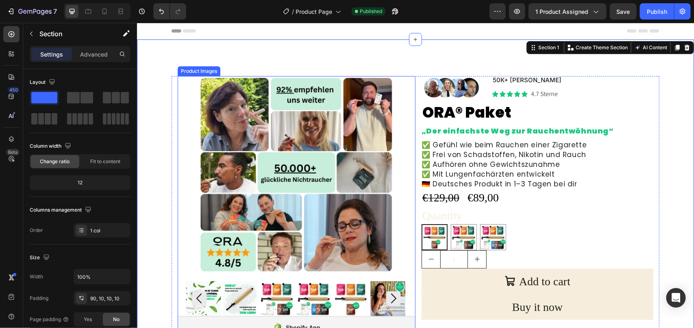
click at [402, 147] on div at bounding box center [295, 175] width 221 height 198
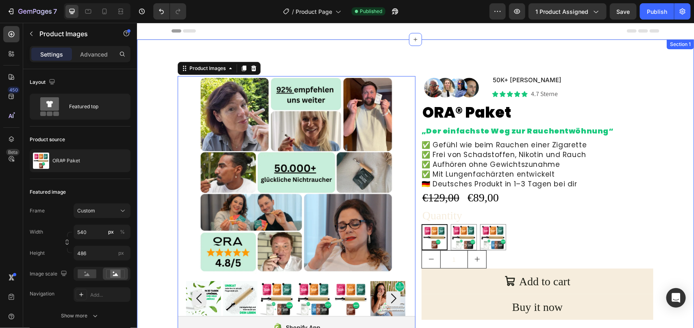
click at [161, 106] on div "Product Images 0 Shopify App Shopify App Image 50K+ zufriedene Kunden Text Bloc…" at bounding box center [415, 210] width 549 height 269
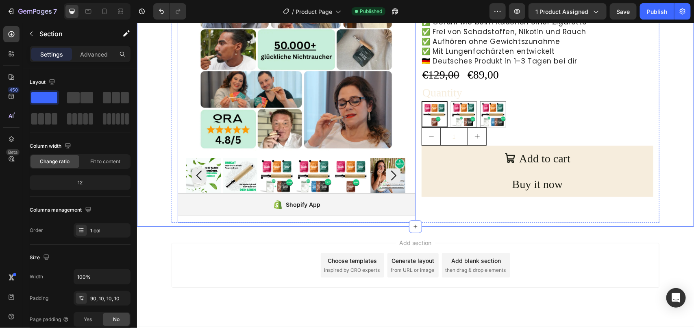
scroll to position [139, 0]
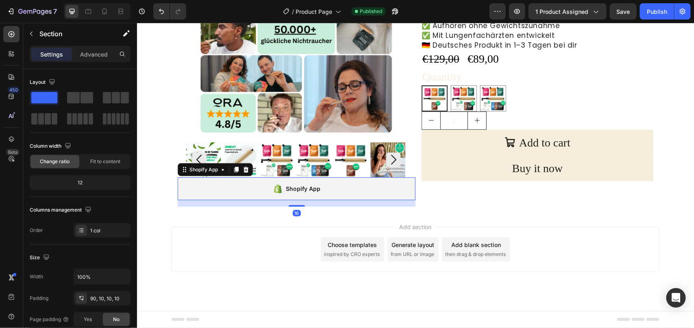
click at [233, 187] on div "Shopify App" at bounding box center [296, 188] width 238 height 23
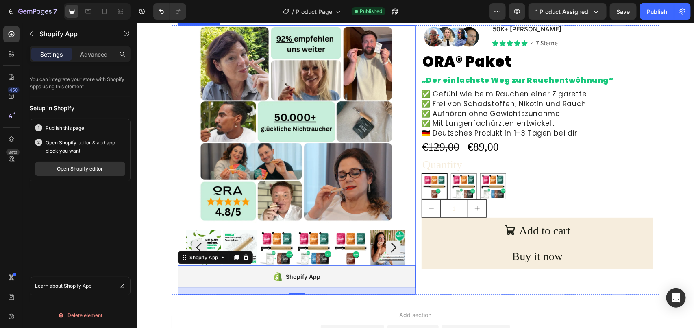
scroll to position [102, 0]
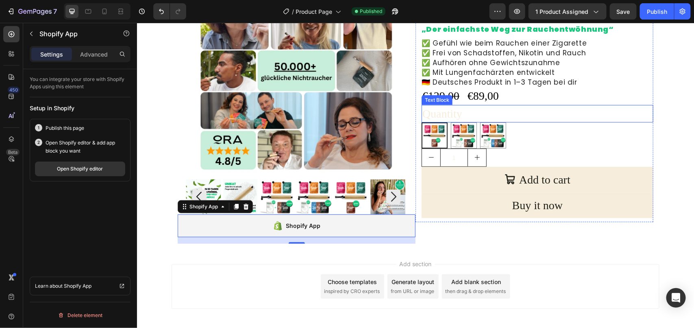
click at [618, 113] on div "Quantity" at bounding box center [537, 112] width 232 height 17
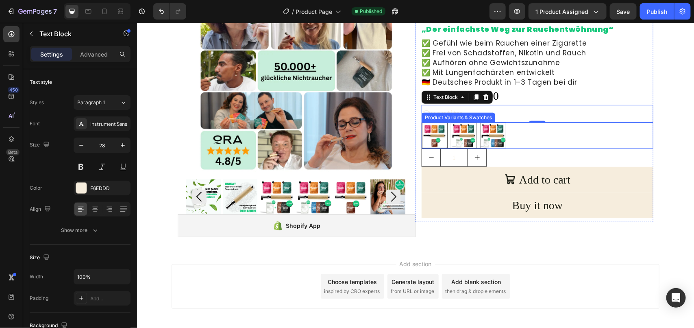
click at [515, 139] on div "Starter Paket Starter Paket Partner Paket Partner Paket Familien Paket Familien…" at bounding box center [537, 135] width 232 height 26
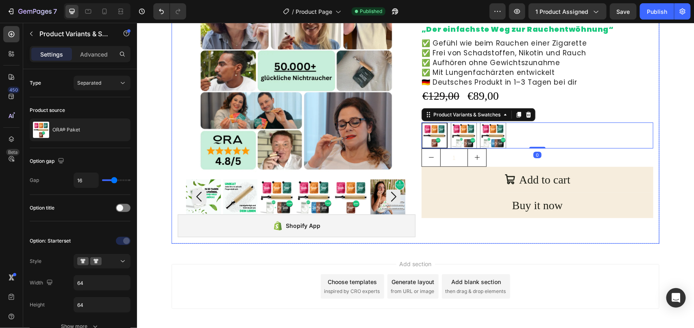
click at [468, 226] on div "Image 50K+ [PERSON_NAME] Text Block Icon Icon Icon Icon Icon Icon List 4.7 Ster…" at bounding box center [534, 108] width 238 height 269
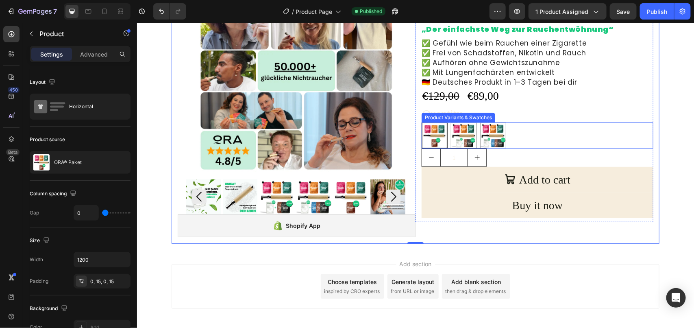
click at [432, 131] on img at bounding box center [434, 135] width 24 height 24
click at [421, 122] on input "Starter Paket Starter Paket" at bounding box center [421, 122] width 0 height 0
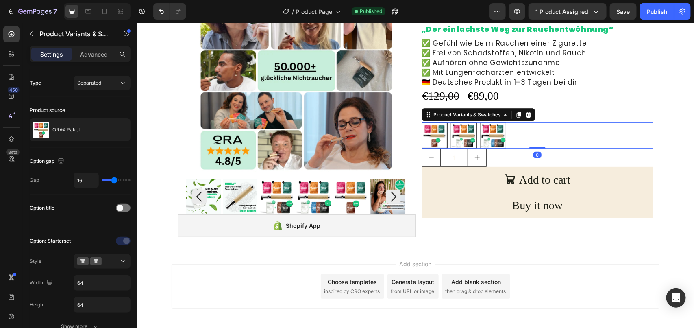
click at [456, 132] on img at bounding box center [463, 134] width 25 height 25
click at [450, 122] on input "Partner Paket Partner Paket" at bounding box center [450, 122] width 0 height 0
radio input "true"
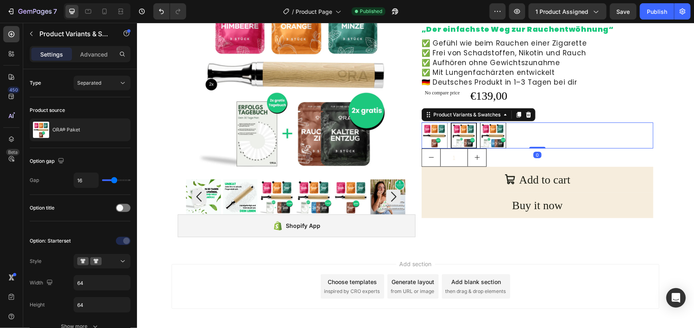
click at [486, 132] on img at bounding box center [492, 134] width 25 height 25
click at [480, 122] on input "Familien Paket Familien Paket" at bounding box center [479, 122] width 0 height 0
radio input "true"
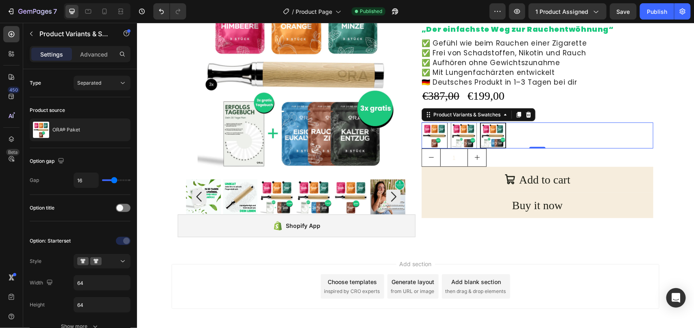
click at [466, 133] on img at bounding box center [463, 134] width 25 height 25
click at [450, 122] on input "Partner Paket Partner Paket" at bounding box center [450, 122] width 0 height 0
radio input "true"
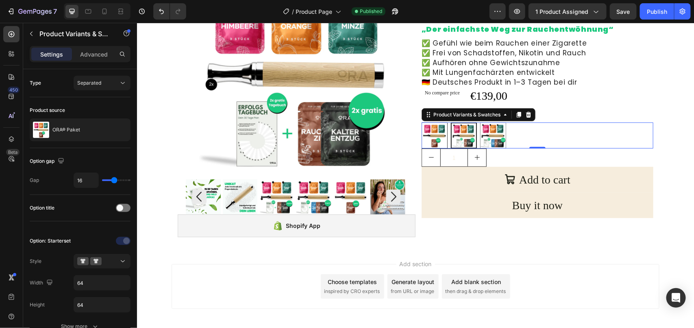
click at [433, 131] on img at bounding box center [433, 134] width 25 height 25
click at [421, 122] on input "Starter Paket Starter Paket" at bounding box center [421, 122] width 0 height 0
radio input "true"
click at [454, 129] on img at bounding box center [463, 135] width 24 height 24
click at [450, 122] on input "Partner Paket Partner Paket" at bounding box center [450, 122] width 0 height 0
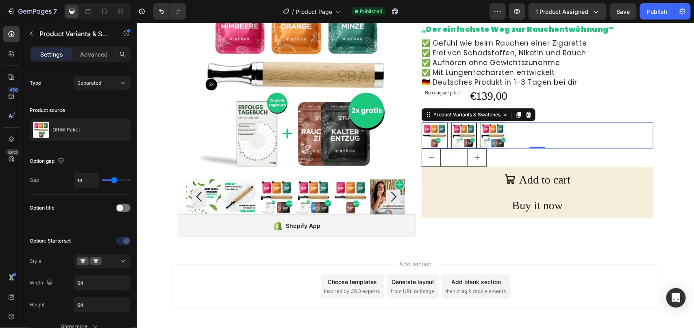
radio input "true"
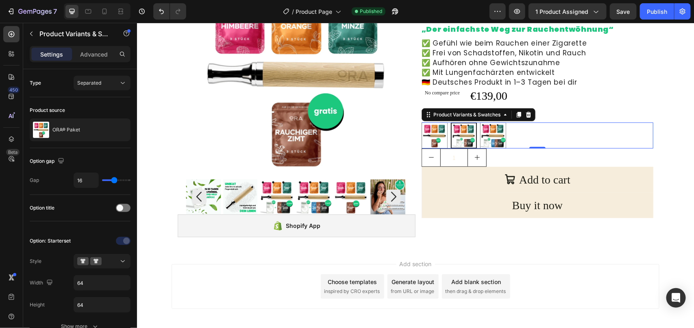
click at [455, 129] on img at bounding box center [463, 135] width 24 height 24
click at [450, 122] on input "Partner Paket Partner Paket" at bounding box center [450, 122] width 0 height 0
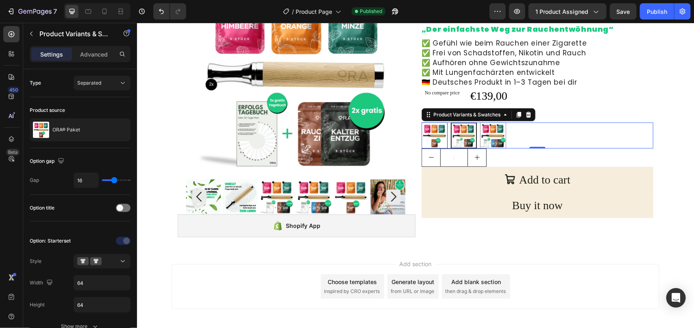
click at [433, 130] on img at bounding box center [433, 134] width 25 height 25
click at [421, 122] on input "Starter Paket Starter Paket" at bounding box center [421, 122] width 0 height 0
radio input "true"
click at [456, 130] on img at bounding box center [463, 135] width 24 height 24
click at [450, 122] on input "Partner Paket Partner Paket" at bounding box center [450, 122] width 0 height 0
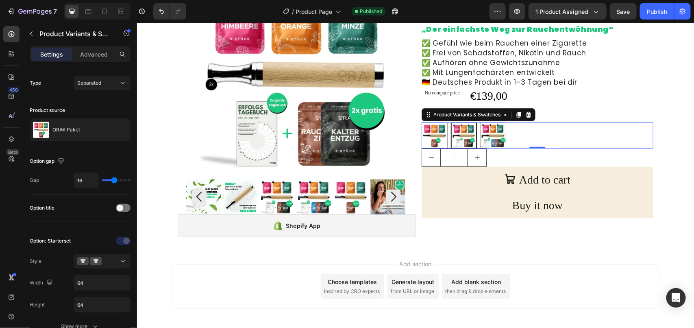
radio input "true"
click at [432, 130] on img at bounding box center [433, 134] width 25 height 25
click at [421, 122] on input "Starter Paket Starter Paket" at bounding box center [421, 122] width 0 height 0
radio input "true"
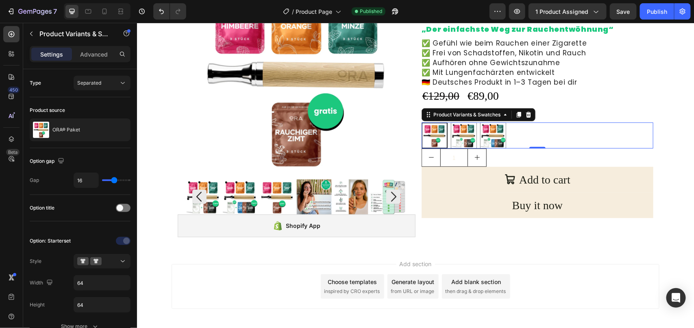
click at [432, 130] on img at bounding box center [434, 135] width 24 height 24
click at [421, 122] on input "Starter Paket Starter Paket" at bounding box center [421, 122] width 0 height 0
click at [460, 130] on img at bounding box center [463, 134] width 25 height 25
click at [450, 122] on input "Partner Paket Partner Paket" at bounding box center [450, 122] width 0 height 0
radio input "true"
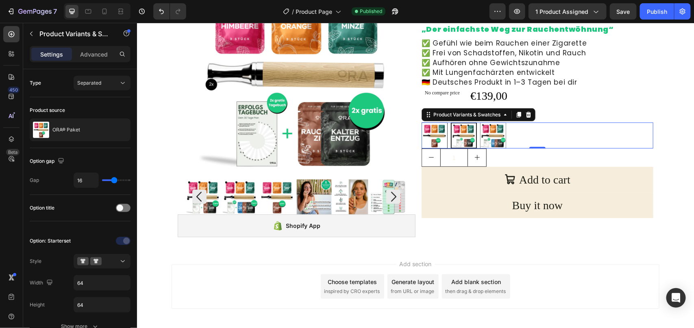
click at [427, 135] on img at bounding box center [433, 134] width 25 height 25
click at [421, 122] on input "Starter Paket Starter Paket" at bounding box center [421, 122] width 0 height 0
radio input "true"
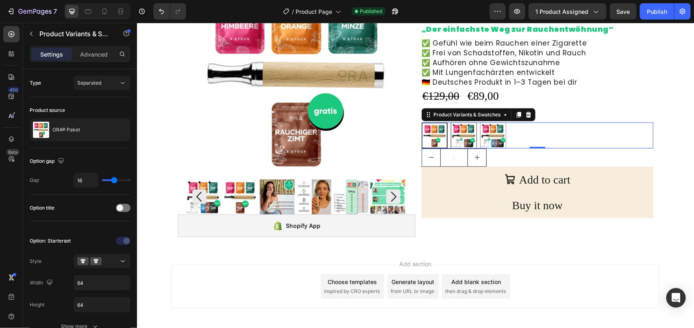
click at [467, 134] on img at bounding box center [463, 134] width 25 height 25
click at [450, 122] on input "Partner Paket Partner Paket" at bounding box center [450, 122] width 0 height 0
radio input "true"
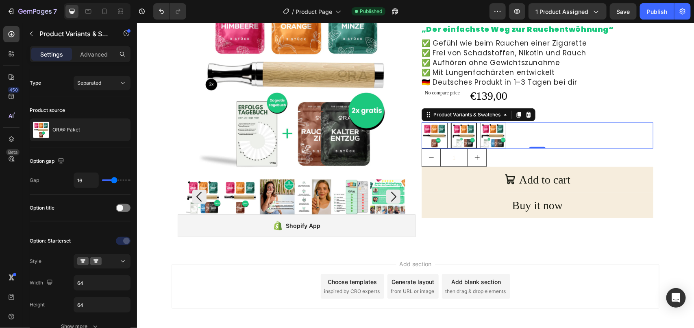
click at [436, 132] on img at bounding box center [433, 134] width 25 height 25
click at [421, 122] on input "Starter Paket Starter Paket" at bounding box center [421, 122] width 0 height 0
radio input "true"
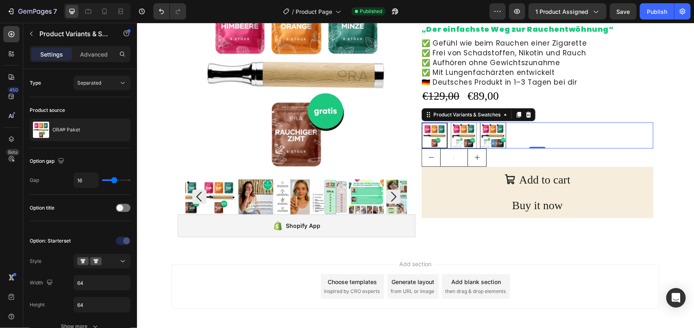
click at [482, 131] on img at bounding box center [492, 134] width 25 height 25
click at [480, 122] on input "Familien Paket Familien Paket" at bounding box center [479, 122] width 0 height 0
radio input "true"
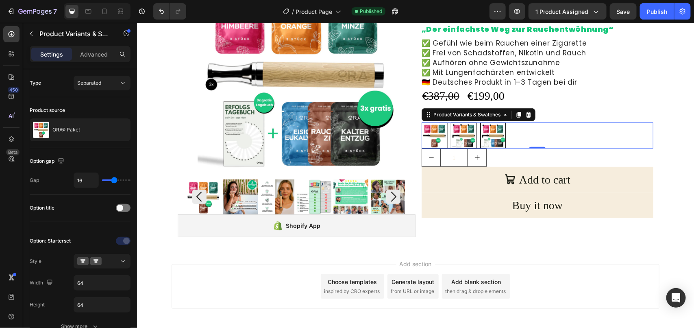
click at [457, 132] on img at bounding box center [463, 134] width 25 height 25
click at [450, 122] on input "Partner Paket Partner Paket" at bounding box center [450, 122] width 0 height 0
radio input "true"
click at [435, 132] on img at bounding box center [433, 134] width 25 height 25
click at [421, 122] on input "Starter Paket Starter Paket" at bounding box center [421, 122] width 0 height 0
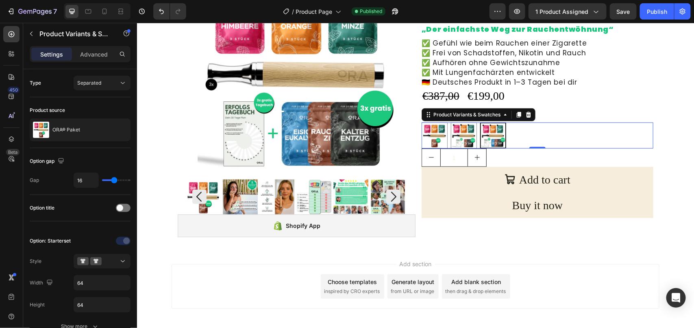
radio input "true"
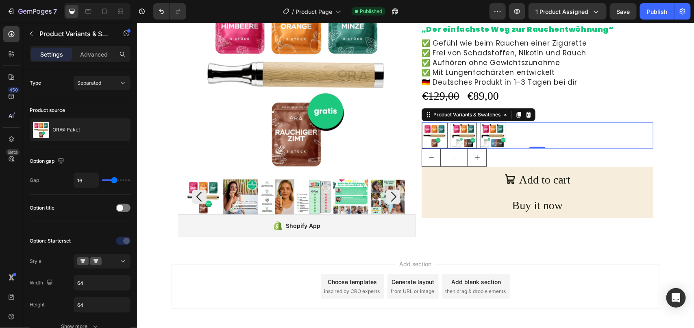
click at [458, 134] on img at bounding box center [463, 134] width 25 height 25
click at [450, 122] on input "Partner Paket Partner Paket" at bounding box center [450, 122] width 0 height 0
radio input "true"
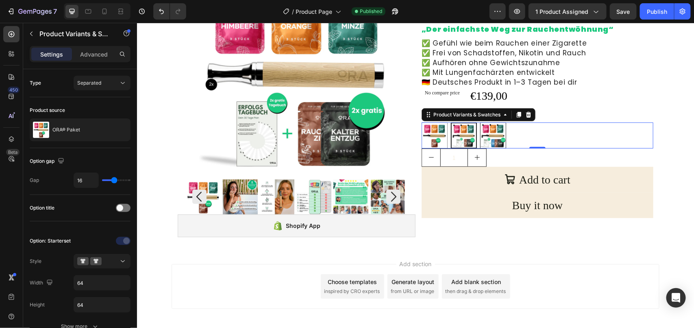
click at [489, 133] on img at bounding box center [492, 134] width 25 height 25
click at [480, 122] on input "Familien Paket Familien Paket" at bounding box center [479, 122] width 0 height 0
radio input "true"
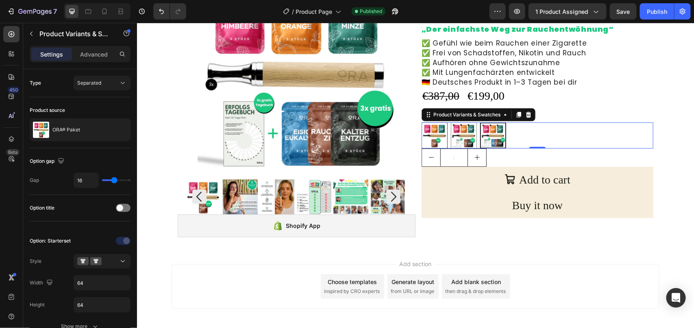
drag, startPoint x: 456, startPoint y: 136, endPoint x: 430, endPoint y: 138, distance: 26.5
click at [456, 136] on img at bounding box center [463, 134] width 25 height 25
click at [450, 122] on input "Partner Paket Partner Paket" at bounding box center [450, 122] width 0 height 0
radio input "true"
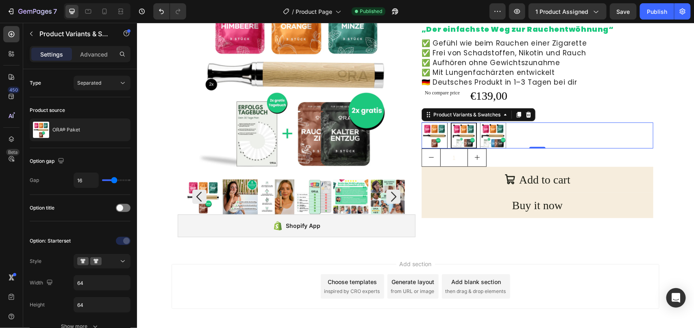
drag, startPoint x: 430, startPoint y: 138, endPoint x: 654, endPoint y: 23, distance: 251.6
click at [430, 138] on img at bounding box center [433, 134] width 25 height 25
click at [421, 122] on input "Starter Paket Starter Paket" at bounding box center [421, 122] width 0 height 0
radio input "true"
click at [452, 135] on img at bounding box center [463, 135] width 24 height 24
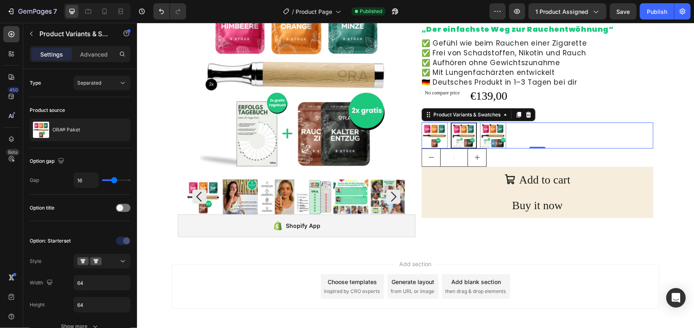
click at [450, 122] on input "Partner Paket Partner Paket" at bounding box center [450, 122] width 0 height 0
radio input "true"
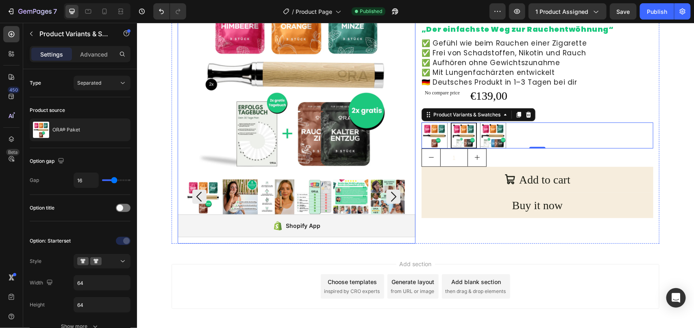
click at [198, 197] on icon "Carousel Back Arrow" at bounding box center [199, 196] width 14 height 14
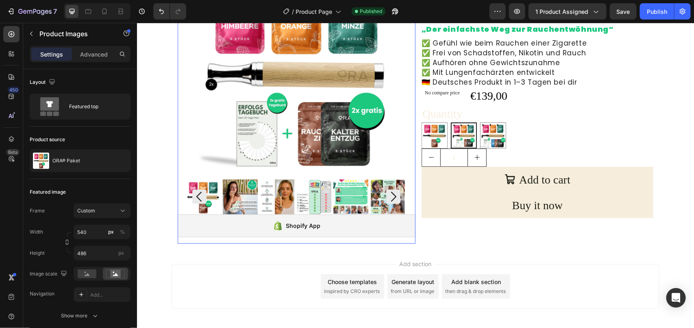
click at [198, 197] on icon "Carousel Back Arrow" at bounding box center [199, 196] width 14 height 14
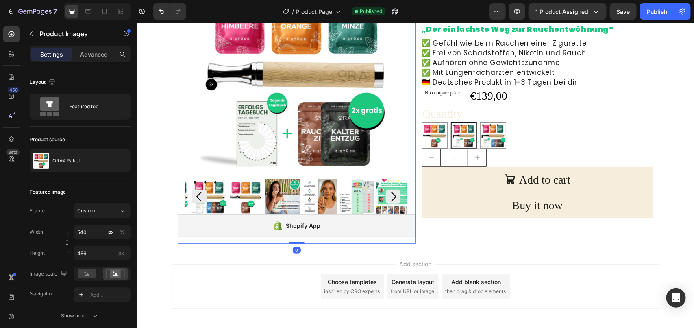
click at [198, 197] on icon "Carousel Back Arrow" at bounding box center [199, 196] width 14 height 14
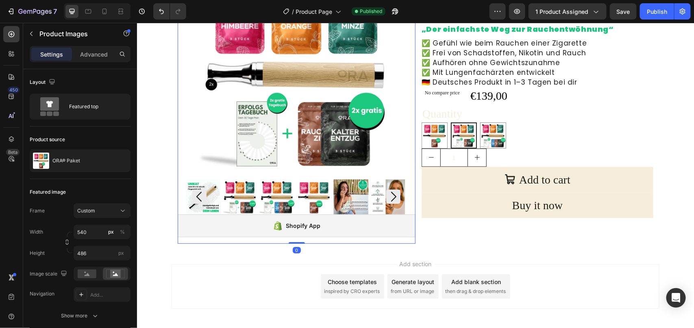
click at [243, 191] on img at bounding box center [239, 196] width 35 height 35
drag, startPoint x: 272, startPoint y: 190, endPoint x: 261, endPoint y: 180, distance: 14.7
click at [273, 190] on img at bounding box center [276, 196] width 35 height 35
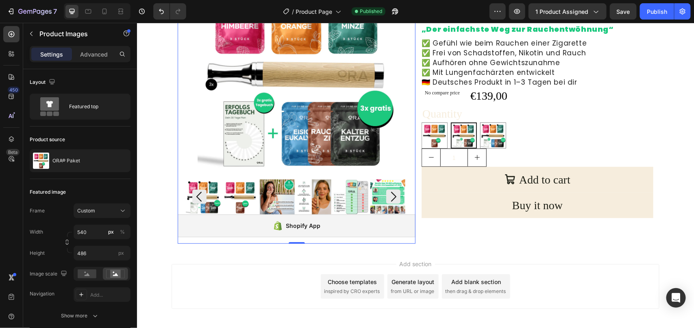
click at [232, 195] on img at bounding box center [239, 196] width 35 height 35
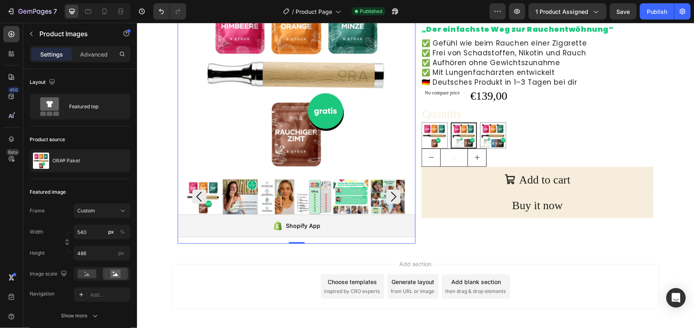
click at [253, 195] on div at bounding box center [295, 196] width 221 height 35
click at [287, 195] on img at bounding box center [276, 196] width 35 height 35
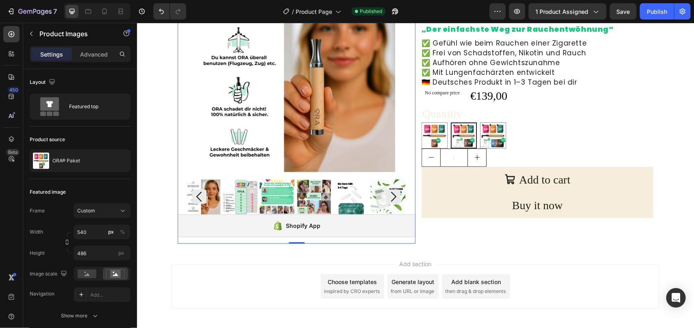
drag, startPoint x: 274, startPoint y: 193, endPoint x: 296, endPoint y: 195, distance: 22.4
click at [274, 193] on img at bounding box center [276, 196] width 35 height 35
click at [296, 195] on img at bounding box center [313, 196] width 35 height 35
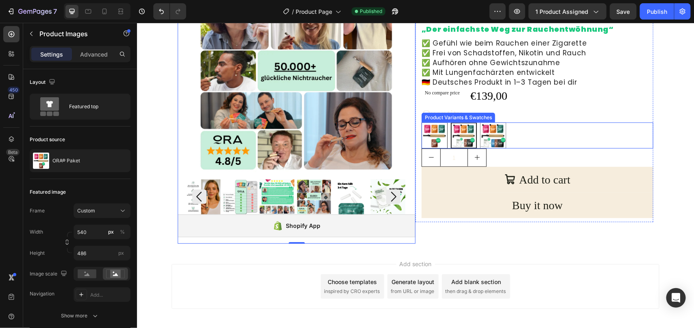
click at [433, 140] on img at bounding box center [433, 134] width 25 height 25
click at [421, 122] on input "Starter Paket Starter Paket" at bounding box center [421, 122] width 0 height 0
radio input "true"
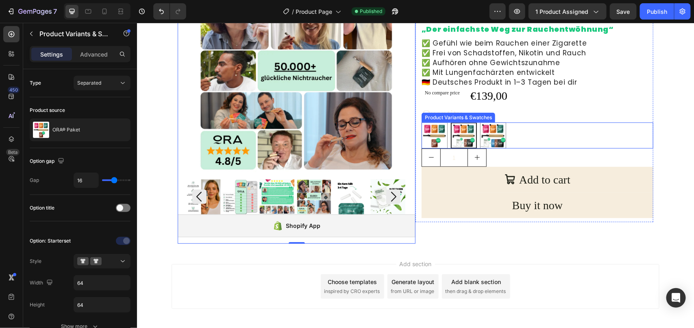
click at [453, 136] on img at bounding box center [463, 135] width 24 height 24
click at [450, 122] on input "Partner Paket Partner Paket" at bounding box center [450, 122] width 0 height 0
radio input "true"
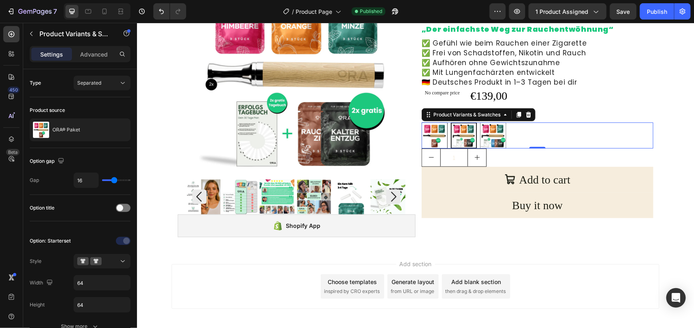
click at [433, 133] on img at bounding box center [433, 134] width 25 height 25
click at [421, 122] on input "Starter Paket Starter Paket" at bounding box center [421, 122] width 0 height 0
radio input "true"
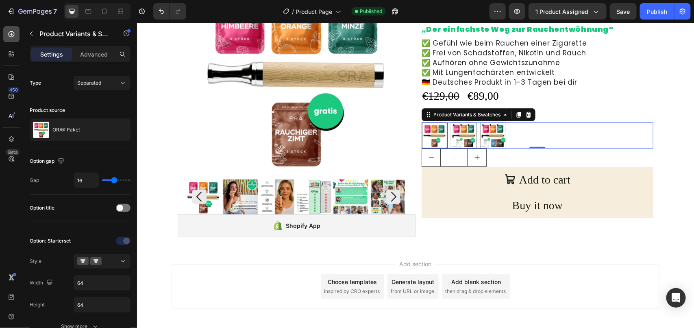
click at [9, 32] on icon at bounding box center [12, 34] width 6 height 6
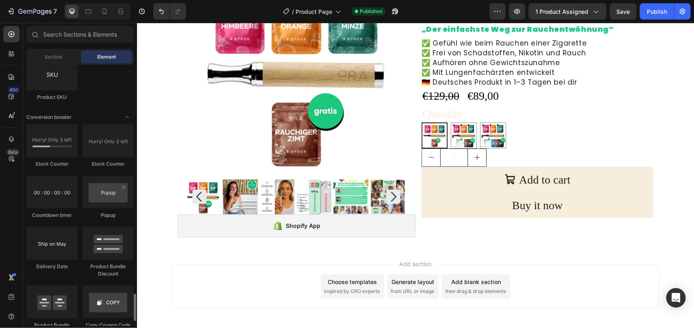
scroll to position [1677, 0]
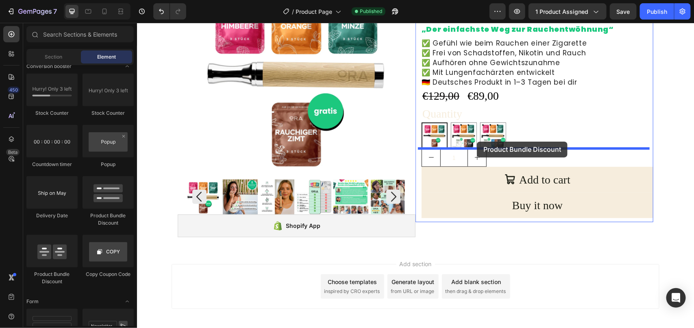
drag, startPoint x: 255, startPoint y: 222, endPoint x: 476, endPoint y: 141, distance: 235.3
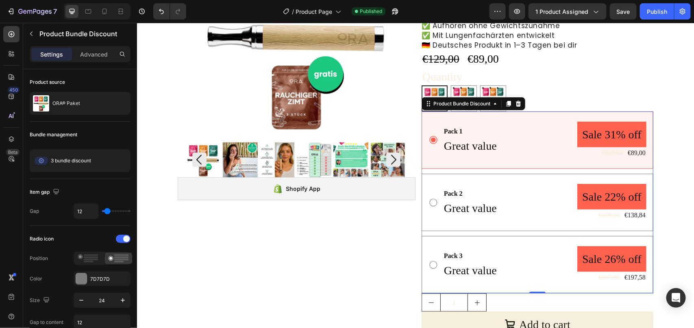
scroll to position [152, 0]
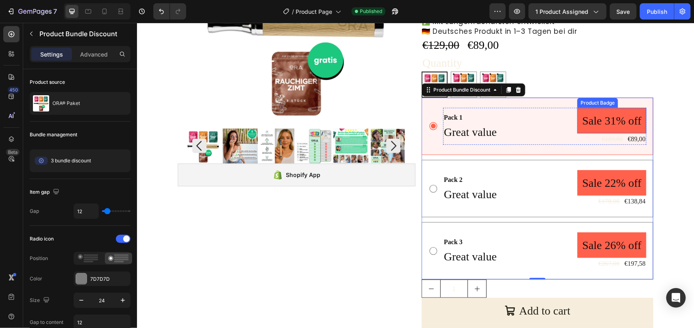
click at [608, 119] on pre "Sale 31% off" at bounding box center [611, 120] width 69 height 26
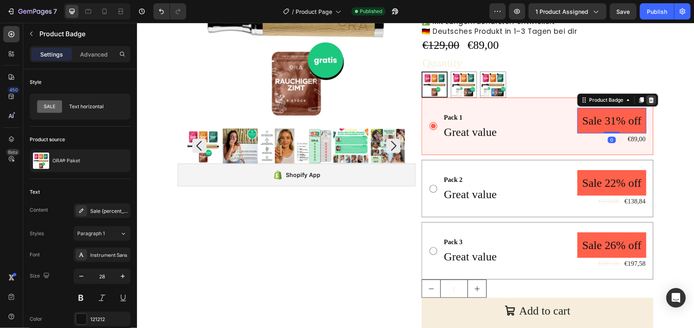
click at [647, 101] on icon at bounding box center [650, 99] width 7 height 7
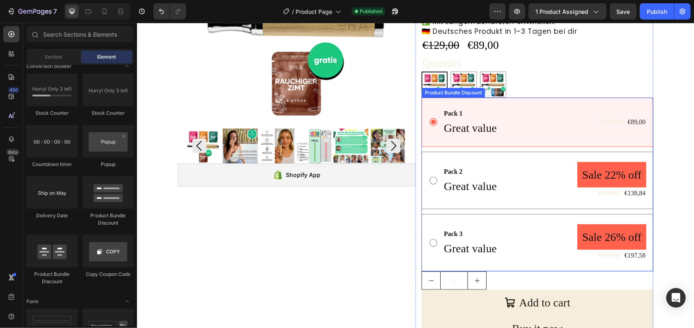
click at [519, 147] on div "Pack 1 Text Block Great value Text Block €129,00 Product Price Product Price €8…" at bounding box center [537, 184] width 232 height 174
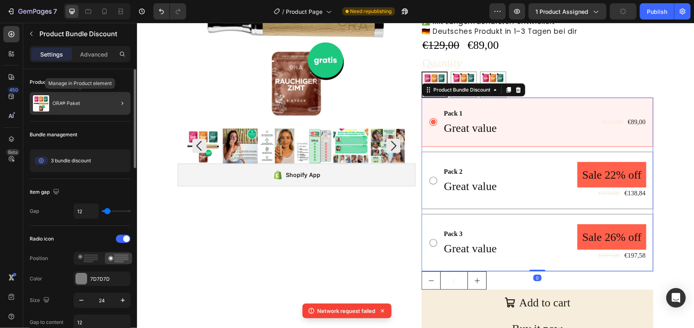
click at [98, 104] on div "ORA® Paket" at bounding box center [80, 103] width 101 height 23
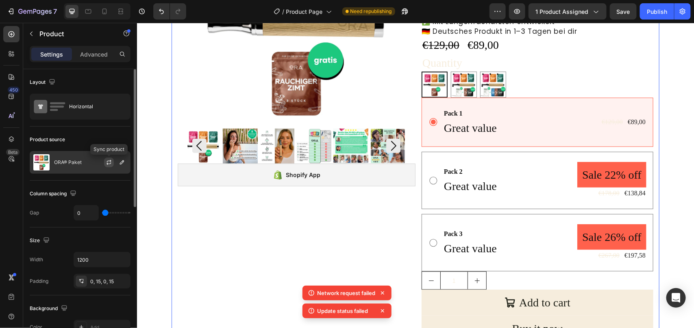
click at [109, 163] on icon "button" at bounding box center [109, 162] width 7 height 7
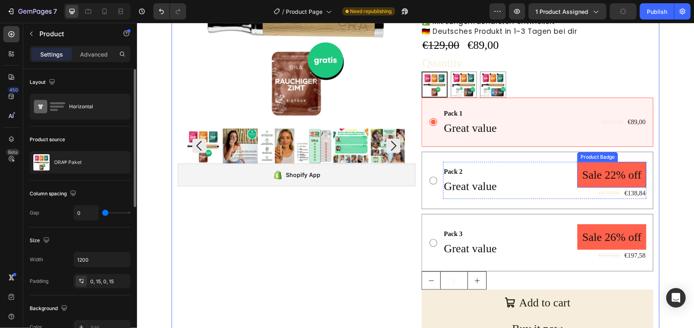
click at [608, 171] on pre "Sale 22% off" at bounding box center [611, 174] width 69 height 26
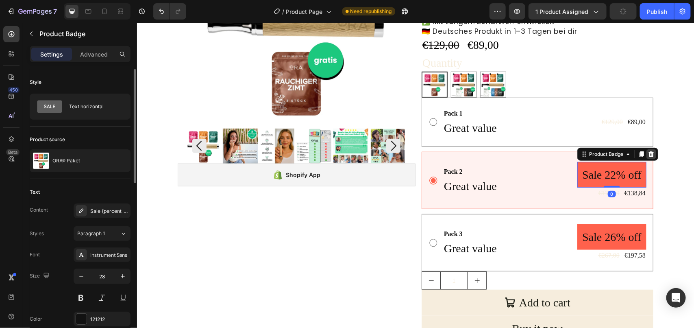
click at [648, 154] on icon at bounding box center [650, 153] width 7 height 7
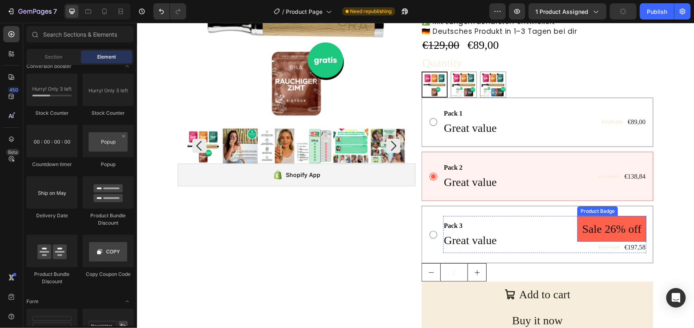
click at [620, 228] on pre "Sale 26% off" at bounding box center [611, 228] width 69 height 26
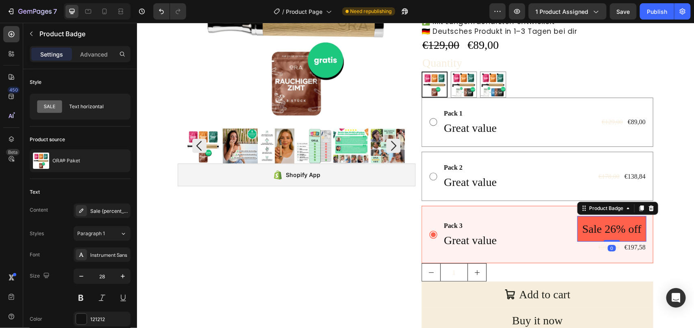
click at [649, 209] on icon at bounding box center [650, 208] width 5 height 6
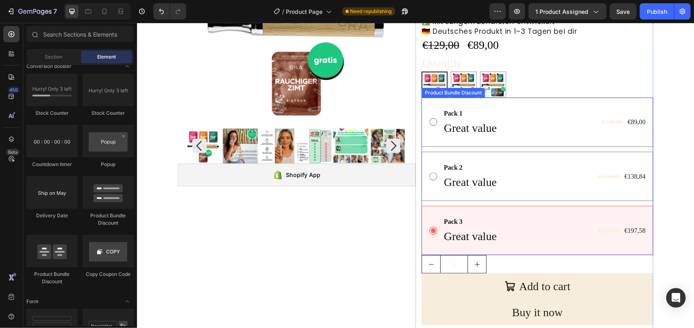
click at [505, 147] on div "Pack 1 Text Block Great value Text Block €129,00 Product Price Product Price €8…" at bounding box center [537, 176] width 232 height 158
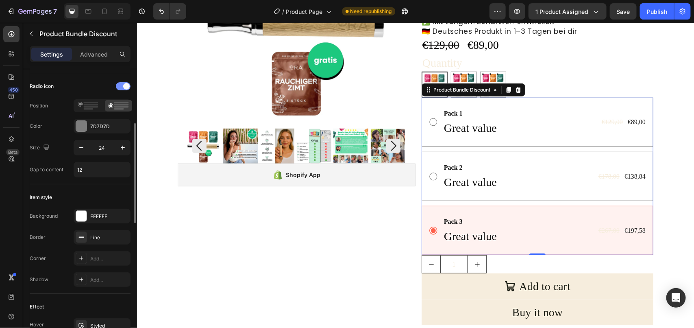
click at [121, 87] on div at bounding box center [123, 86] width 15 height 8
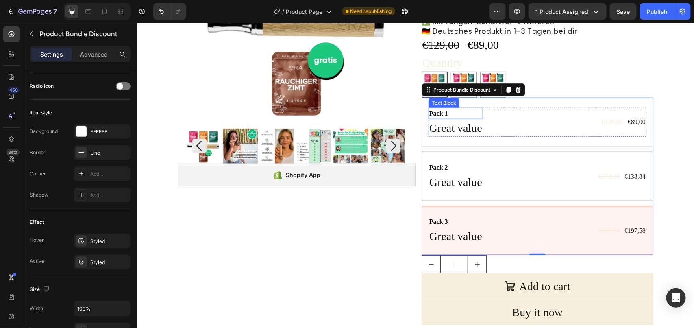
click at [447, 112] on div "Pack 1" at bounding box center [455, 112] width 54 height 11
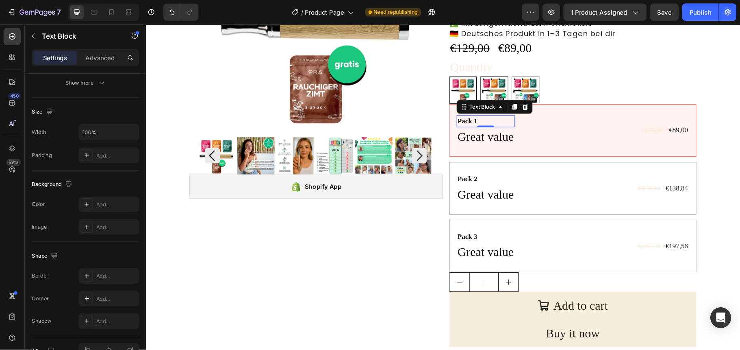
scroll to position [0, 0]
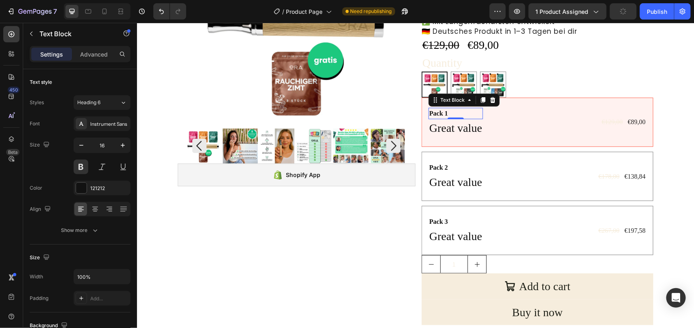
click at [449, 111] on div "Pack 1" at bounding box center [455, 112] width 54 height 11
click at [449, 110] on p "Pack 1" at bounding box center [455, 113] width 53 height 10
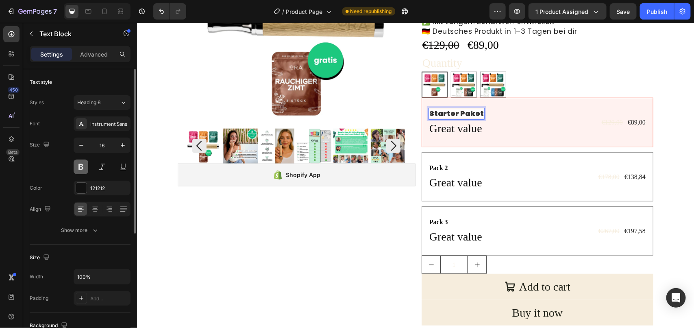
click at [77, 168] on button at bounding box center [81, 166] width 15 height 15
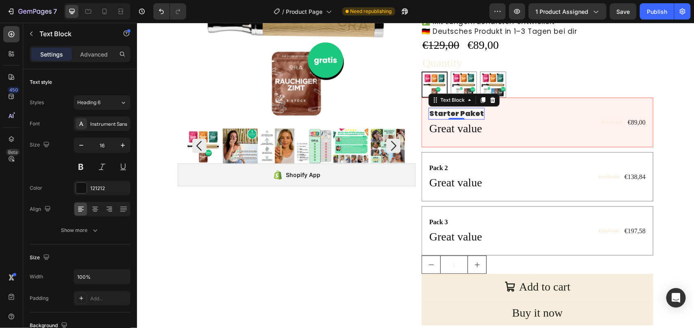
click at [445, 111] on strong "Starter Paket" at bounding box center [456, 113] width 54 height 10
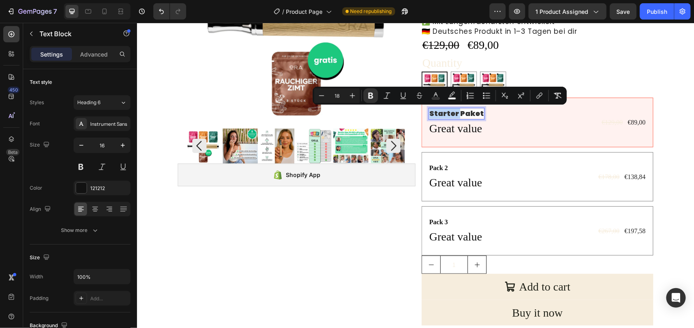
click at [445, 111] on strong "Starter Paket" at bounding box center [456, 113] width 54 height 10
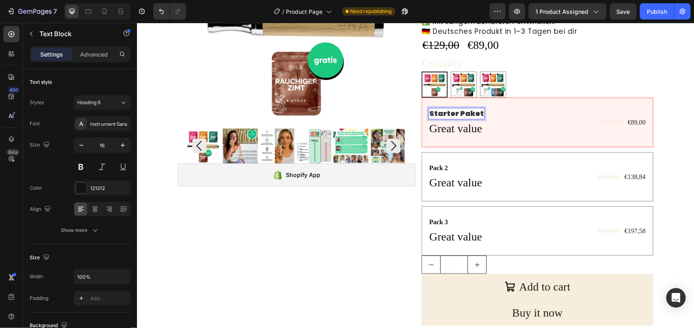
click at [445, 112] on strong "Starter Paket" at bounding box center [456, 113] width 54 height 10
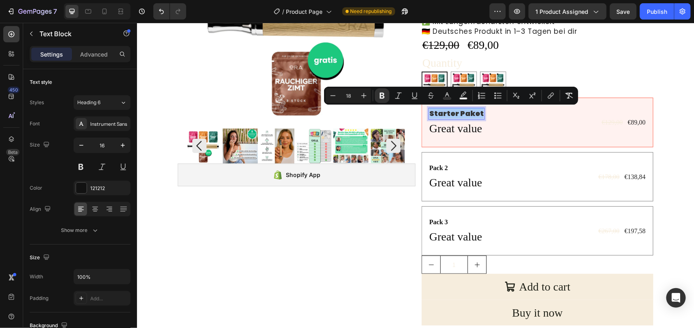
click at [0, 191] on div "450 Beta" at bounding box center [11, 175] width 23 height 305
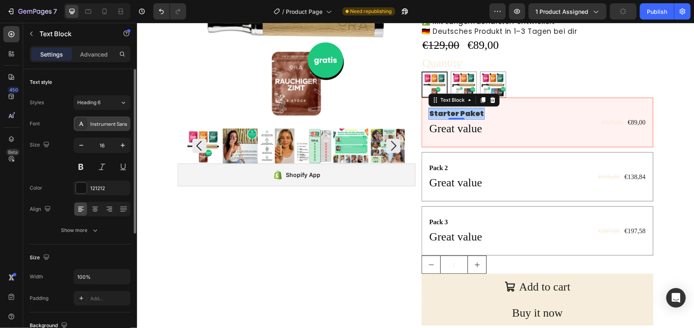
click at [113, 118] on div "Instrument Sans" at bounding box center [102, 123] width 57 height 15
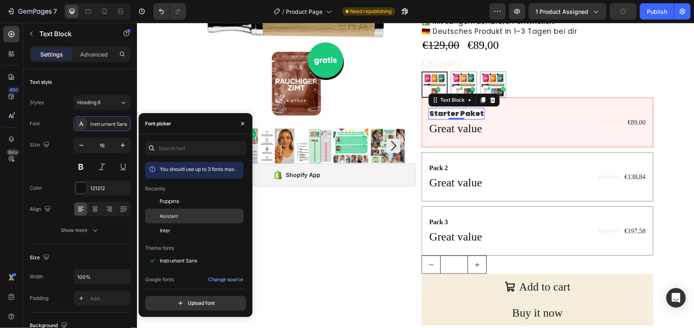
click at [187, 215] on div "Assistant" at bounding box center [201, 215] width 82 height 7
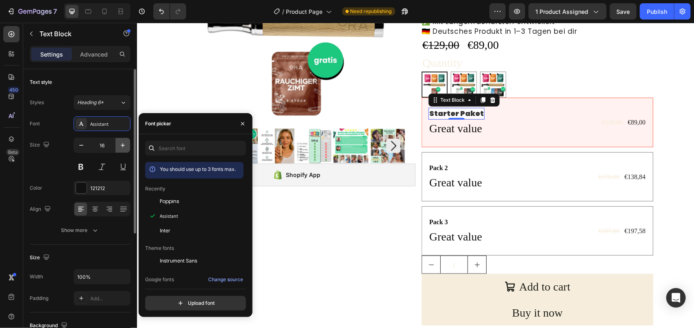
click at [121, 145] on icon "button" at bounding box center [123, 145] width 8 height 8
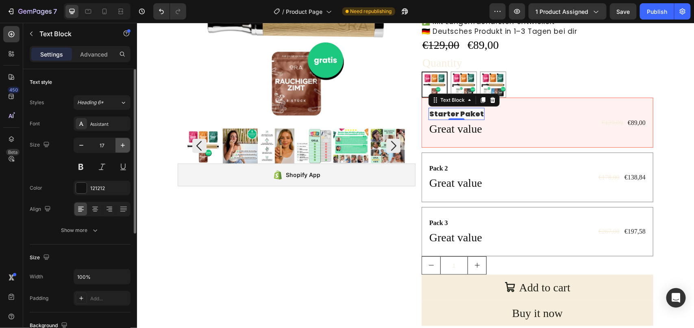
type input "18"
click at [96, 230] on icon "button" at bounding box center [95, 230] width 4 height 2
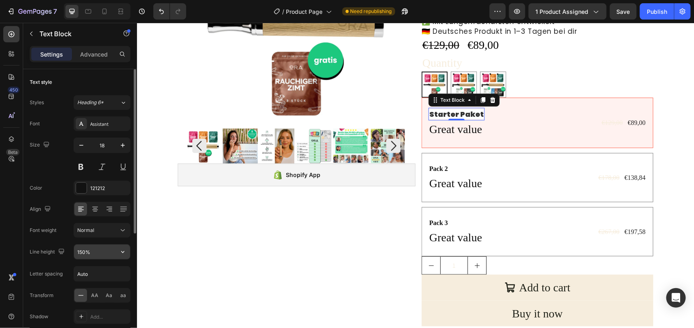
click at [94, 249] on input "150%" at bounding box center [102, 251] width 56 height 15
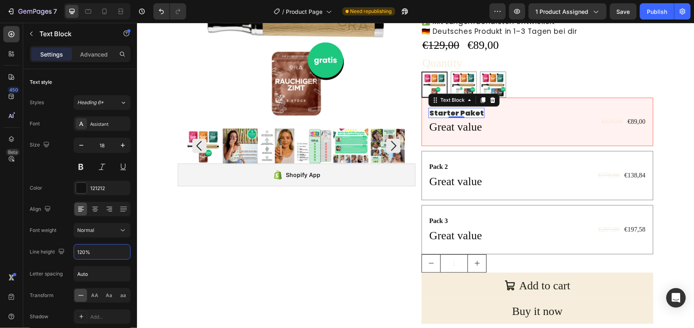
type input "120%"
click at [0, 211] on div "450 Beta" at bounding box center [11, 175] width 23 height 305
click at [614, 120] on div "€129,00" at bounding box center [611, 120] width 23 height 11
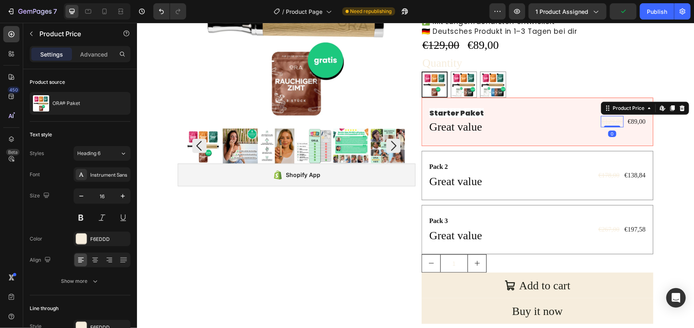
click at [614, 120] on div "€129,00" at bounding box center [611, 120] width 23 height 11
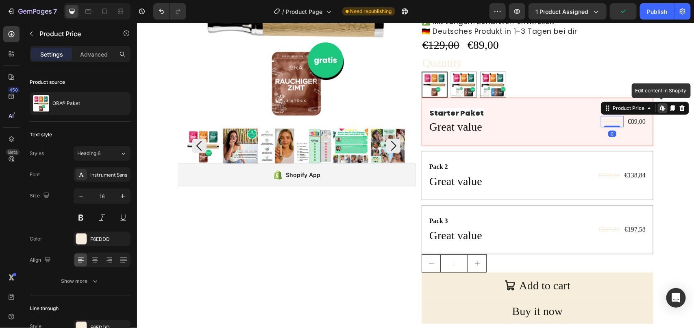
click at [614, 120] on div "€129,00" at bounding box center [611, 120] width 23 height 11
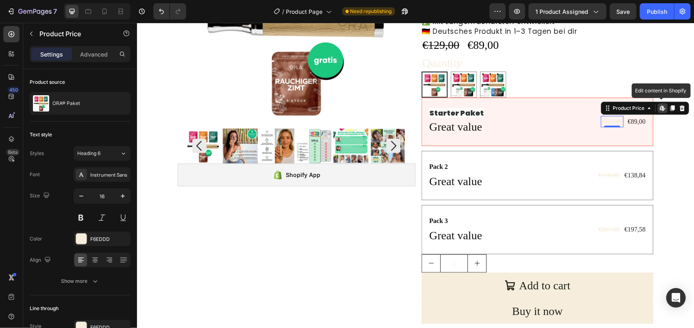
click at [614, 120] on div "€129,00" at bounding box center [611, 120] width 23 height 11
click at [634, 119] on div "€89,00" at bounding box center [636, 120] width 20 height 11
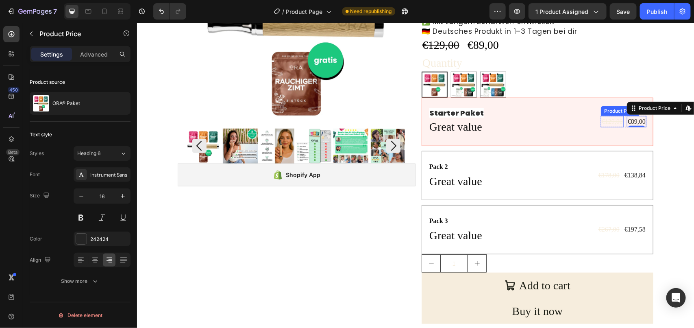
click at [610, 122] on div "€129,00" at bounding box center [611, 120] width 23 height 11
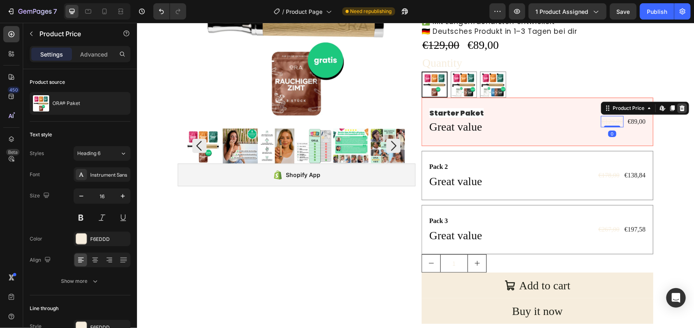
click at [679, 108] on icon at bounding box center [681, 108] width 5 height 6
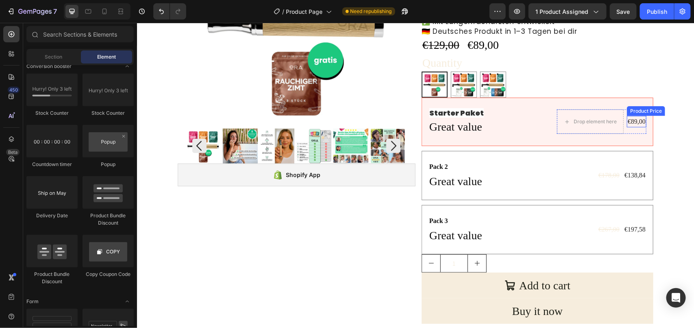
click at [634, 120] on div "€89,00" at bounding box center [636, 120] width 20 height 11
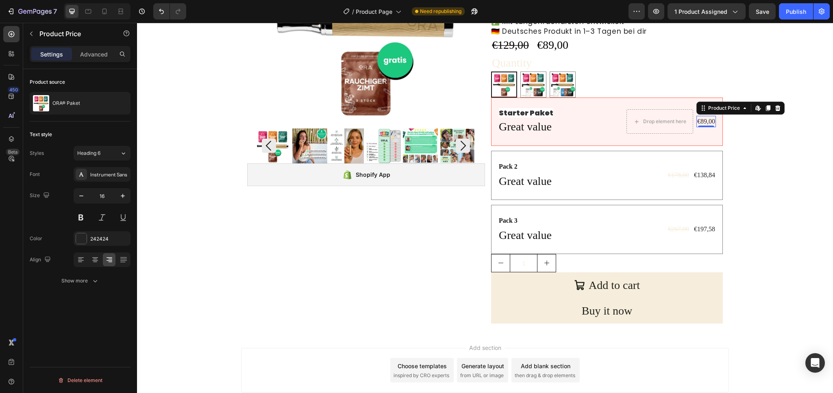
drag, startPoint x: 772, startPoint y: 106, endPoint x: 758, endPoint y: 113, distance: 15.1
click at [693, 106] on icon at bounding box center [777, 108] width 5 height 6
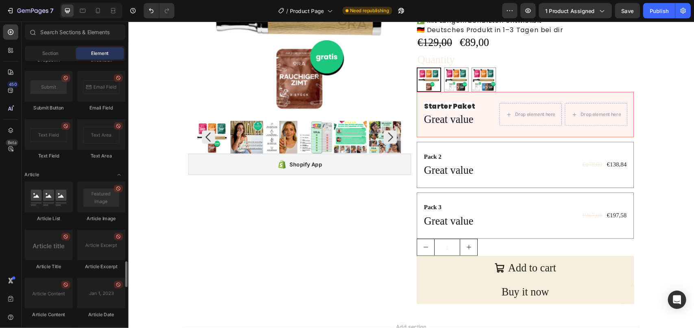
scroll to position [152, 0]
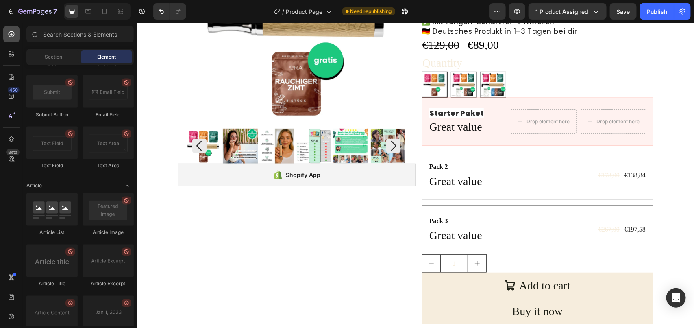
click at [13, 35] on icon at bounding box center [11, 34] width 8 height 8
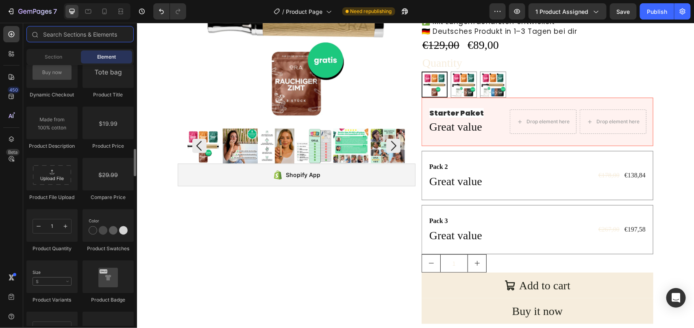
scroll to position [1270, 0]
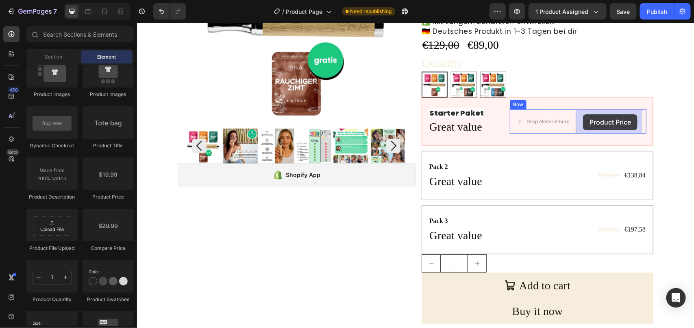
drag, startPoint x: 253, startPoint y: 202, endPoint x: 582, endPoint y: 114, distance: 340.7
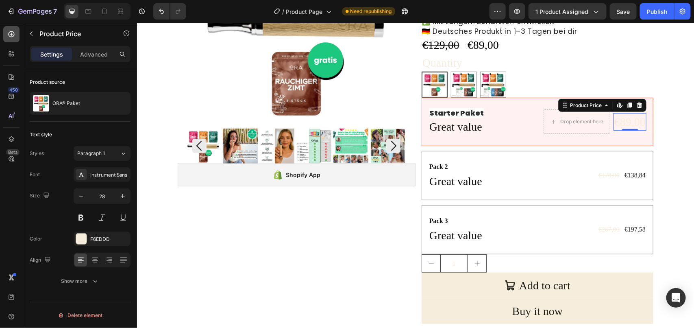
click at [9, 39] on div at bounding box center [11, 34] width 16 height 16
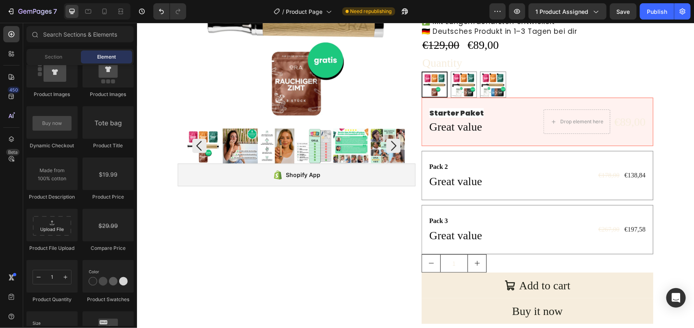
scroll to position [1321, 0]
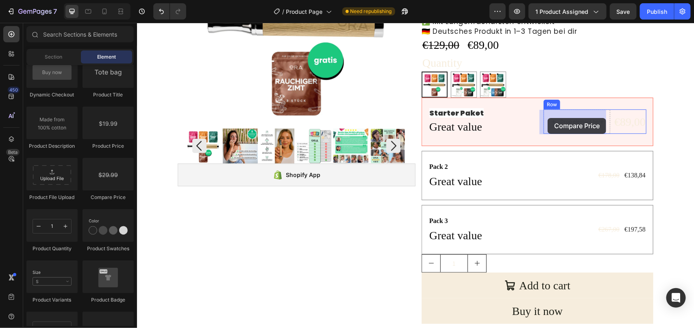
drag, startPoint x: 241, startPoint y: 200, endPoint x: 547, endPoint y: 117, distance: 317.1
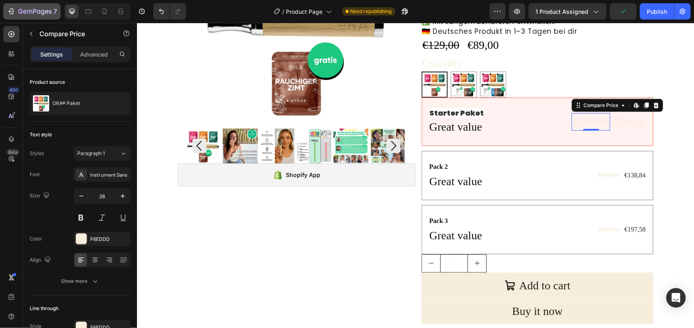
drag, startPoint x: 5, startPoint y: 186, endPoint x: 53, endPoint y: 4, distance: 187.9
click at [5, 186] on div "450 Beta" at bounding box center [11, 147] width 16 height 243
click at [590, 123] on div "€129,00" at bounding box center [590, 121] width 39 height 17
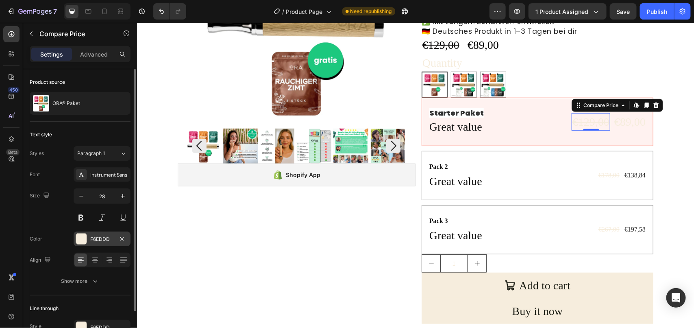
click at [83, 244] on div at bounding box center [81, 238] width 11 height 11
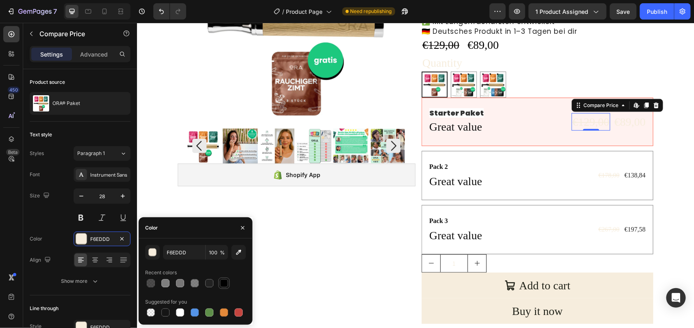
click at [224, 282] on div at bounding box center [224, 283] width 8 height 8
type input "000000"
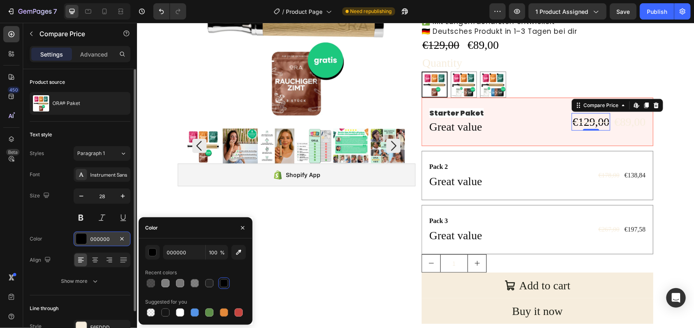
scroll to position [46, 0]
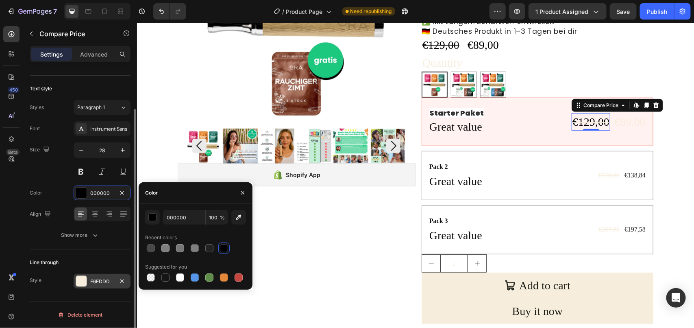
click at [84, 282] on div at bounding box center [81, 281] width 11 height 11
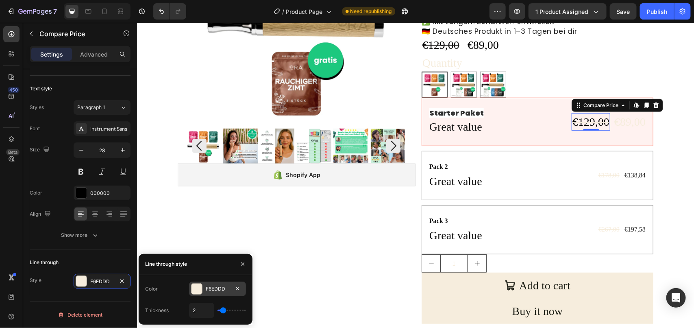
click at [195, 286] on div at bounding box center [196, 288] width 11 height 11
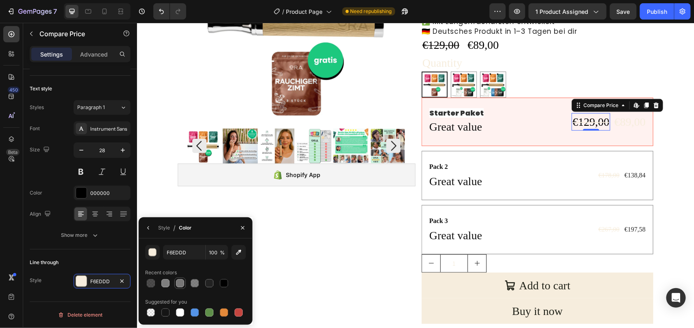
click at [178, 281] on div at bounding box center [180, 283] width 8 height 8
type input "777676"
click at [617, 124] on div "€89,00" at bounding box center [629, 121] width 33 height 17
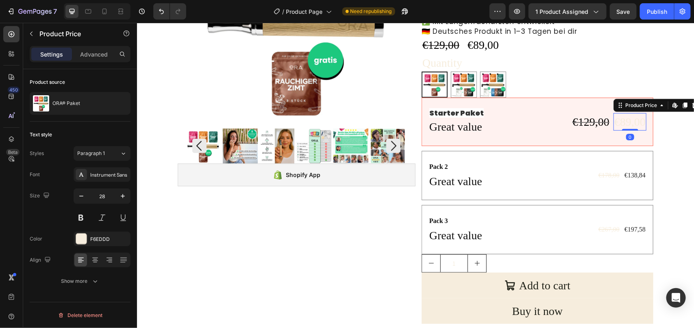
scroll to position [0, 0]
click at [80, 241] on div at bounding box center [81, 238] width 11 height 11
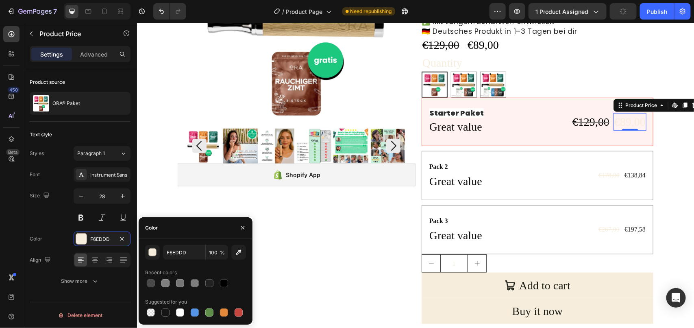
click at [222, 282] on div at bounding box center [224, 283] width 8 height 8
type input "000000"
click at [1, 212] on div "450 Beta" at bounding box center [11, 175] width 23 height 305
